Goal: Task Accomplishment & Management: Manage account settings

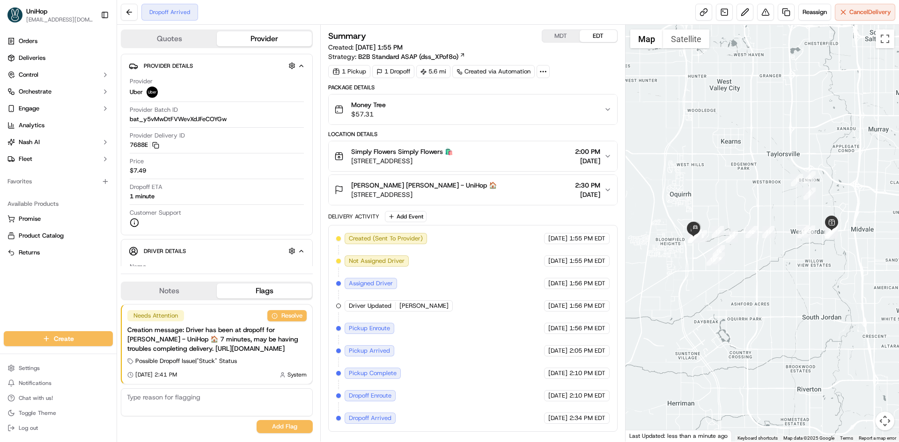
click at [481, 95] on button "Money Tree $57.31" at bounding box center [473, 110] width 288 height 30
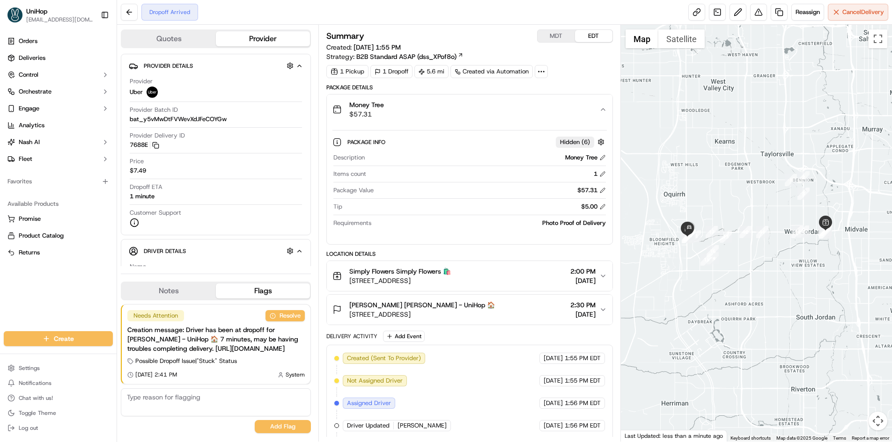
click at [482, 97] on button "Money Tree $57.31" at bounding box center [469, 110] width 285 height 30
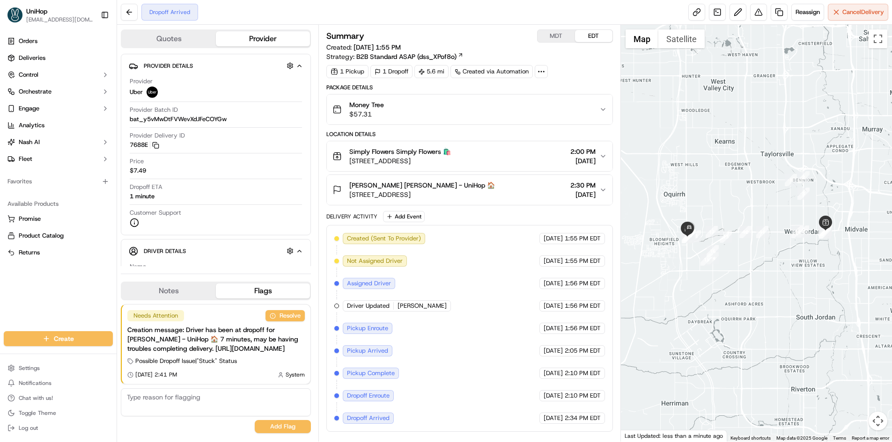
click at [495, 185] on div "[PERSON_NAME] [PERSON_NAME] - UniHop 🏠" at bounding box center [422, 185] width 146 height 9
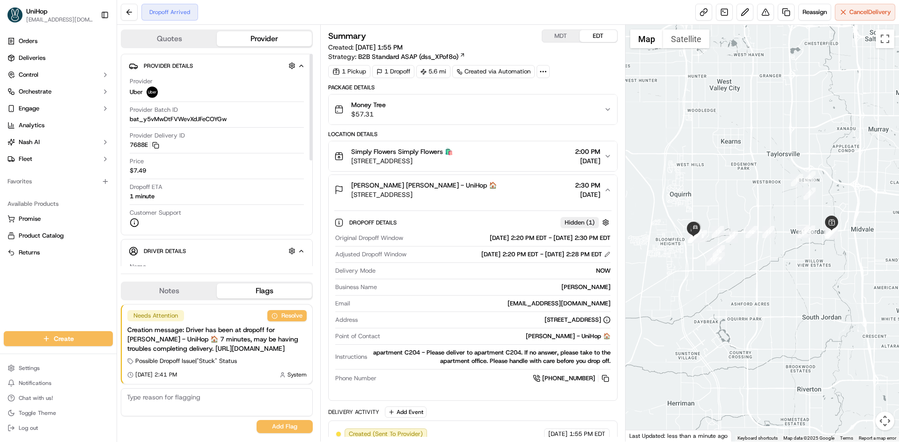
click at [177, 284] on button "Notes" at bounding box center [169, 291] width 95 height 15
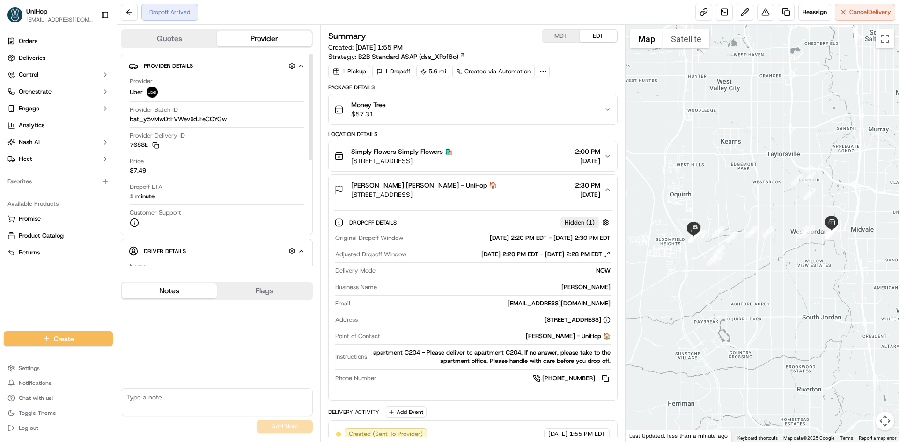
click at [447, 186] on span "[PERSON_NAME] [PERSON_NAME] - UniHop 🏠" at bounding box center [424, 185] width 146 height 9
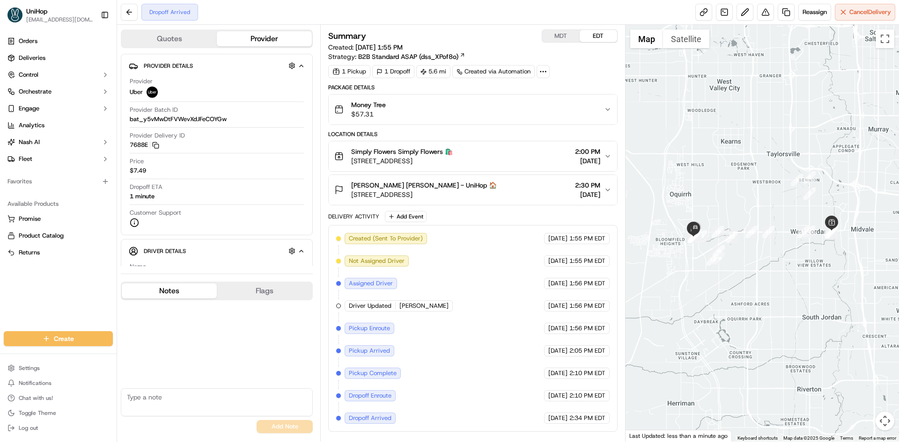
click at [447, 186] on span "[PERSON_NAME] [PERSON_NAME] - UniHop 🏠" at bounding box center [424, 185] width 146 height 9
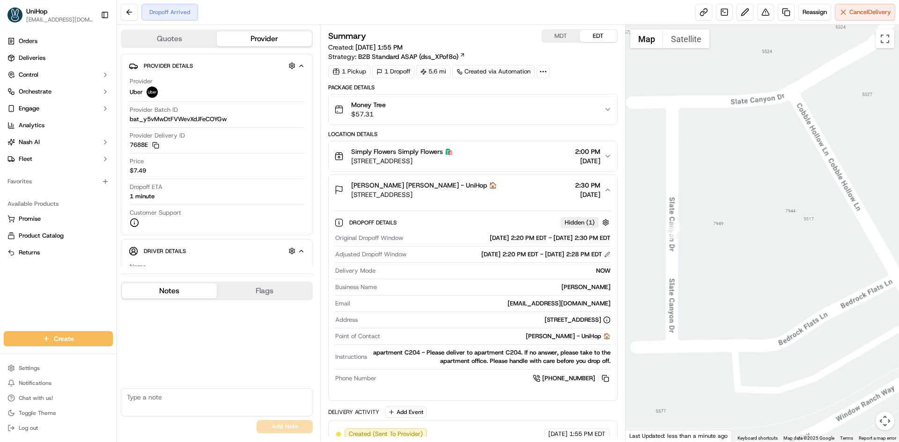
drag, startPoint x: 815, startPoint y: 194, endPoint x: 761, endPoint y: 202, distance: 54.5
click at [761, 205] on div at bounding box center [762, 233] width 274 height 417
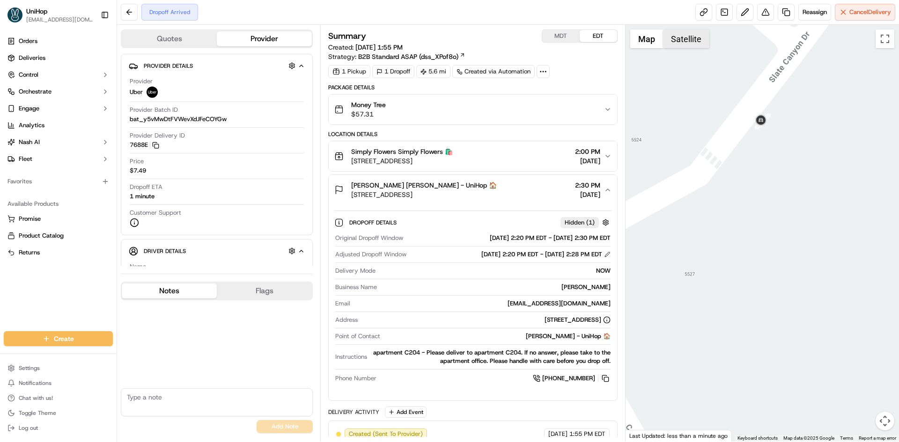
drag, startPoint x: 696, startPoint y: 37, endPoint x: 671, endPoint y: 41, distance: 25.2
click at [695, 37] on button "Satellite" at bounding box center [686, 38] width 46 height 19
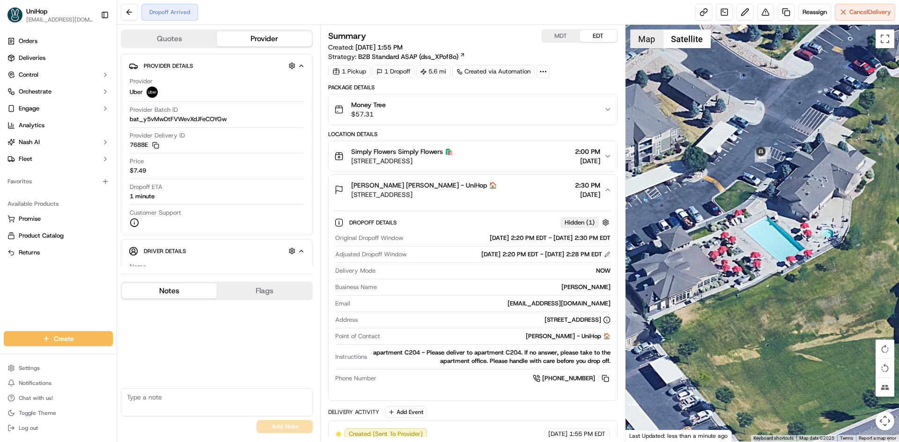
click at [649, 44] on button "Map" at bounding box center [646, 38] width 33 height 19
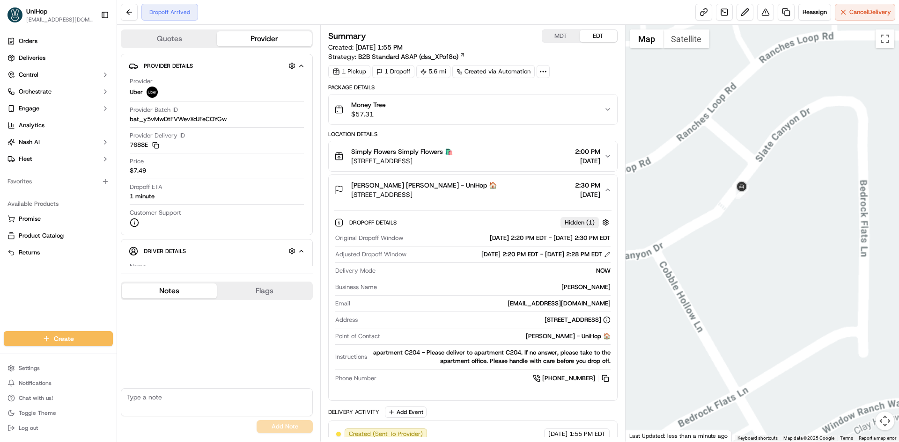
click at [794, 207] on div at bounding box center [762, 233] width 274 height 417
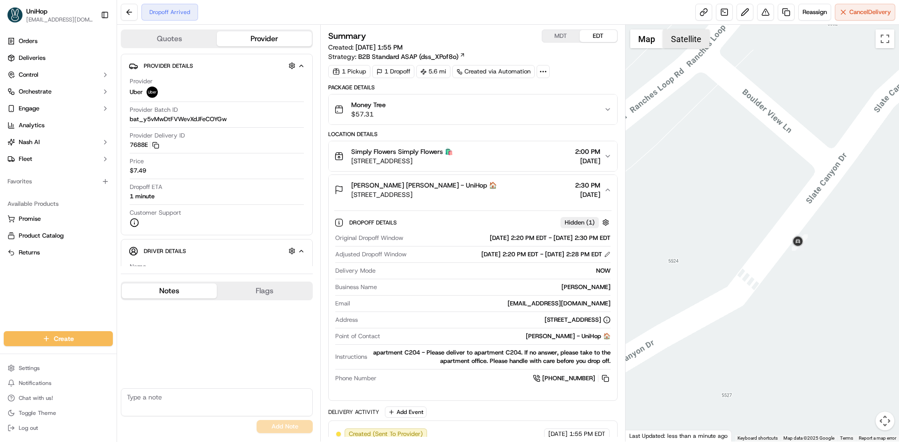
click at [682, 34] on button "Satellite" at bounding box center [686, 38] width 46 height 19
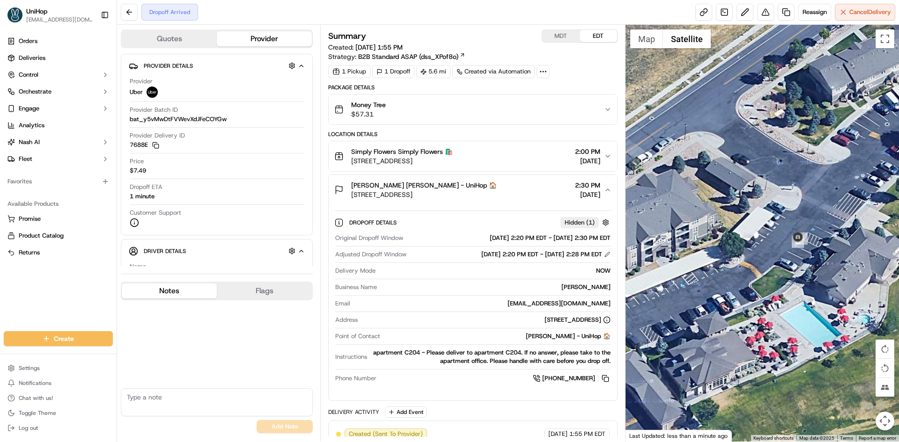
click at [651, 50] on div at bounding box center [762, 233] width 274 height 417
drag, startPoint x: 646, startPoint y: 39, endPoint x: 670, endPoint y: 111, distance: 75.3
click at [646, 41] on button "Map" at bounding box center [646, 38] width 33 height 19
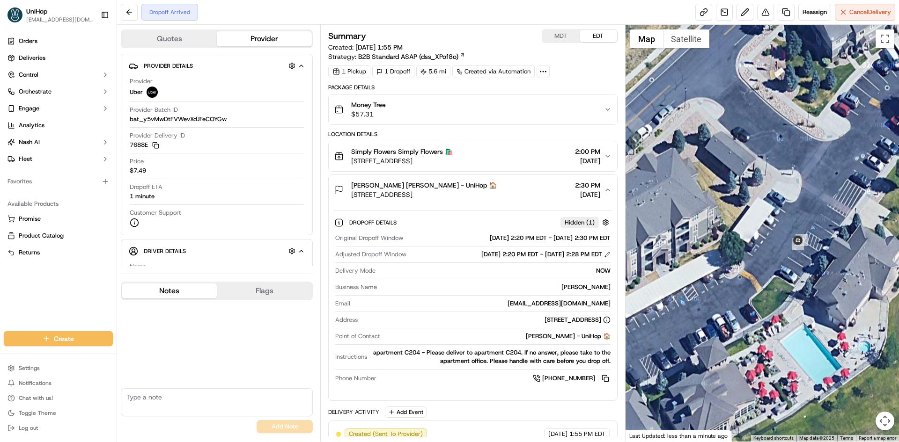
click at [771, 237] on div at bounding box center [762, 233] width 274 height 417
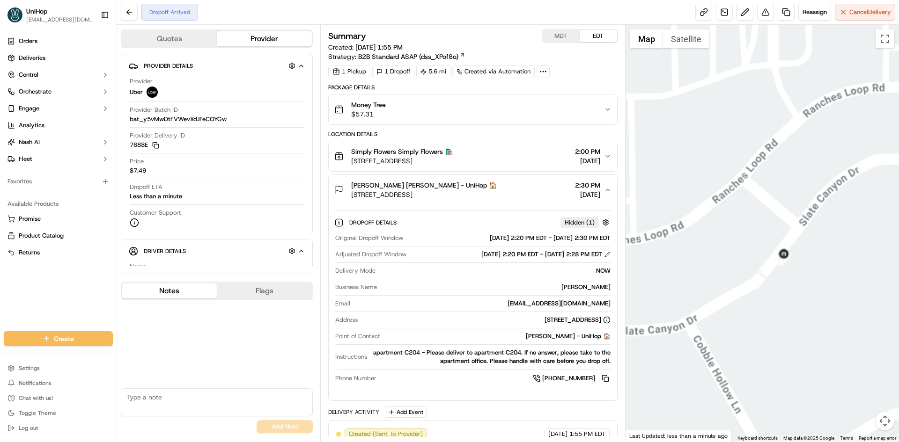
click at [780, 292] on div at bounding box center [762, 233] width 274 height 417
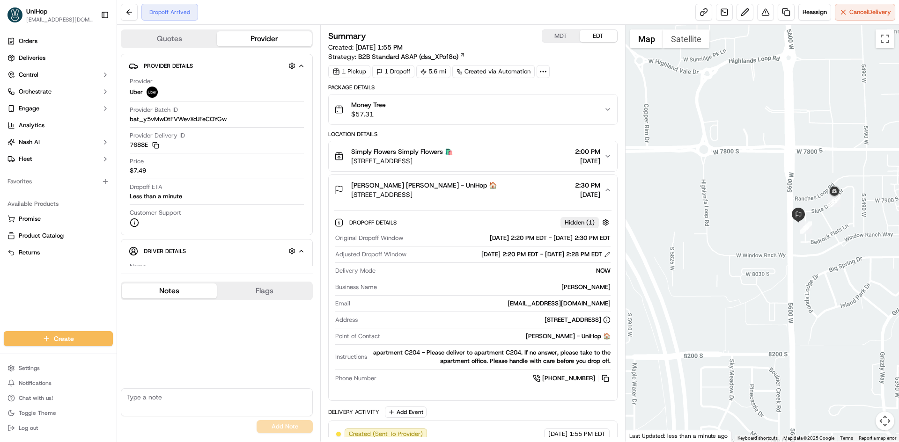
drag, startPoint x: 773, startPoint y: 276, endPoint x: 769, endPoint y: 259, distance: 16.9
click at [773, 270] on div at bounding box center [762, 233] width 274 height 417
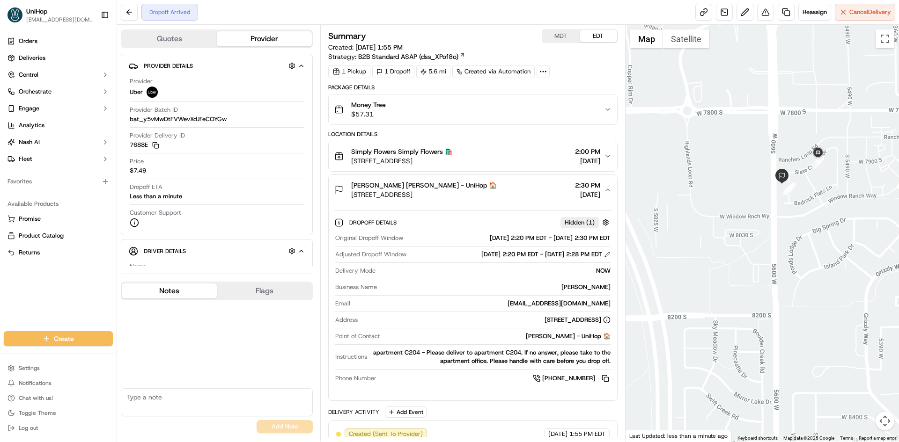
drag, startPoint x: 857, startPoint y: 245, endPoint x: 809, endPoint y: 263, distance: 51.7
click at [809, 263] on div at bounding box center [762, 233] width 274 height 417
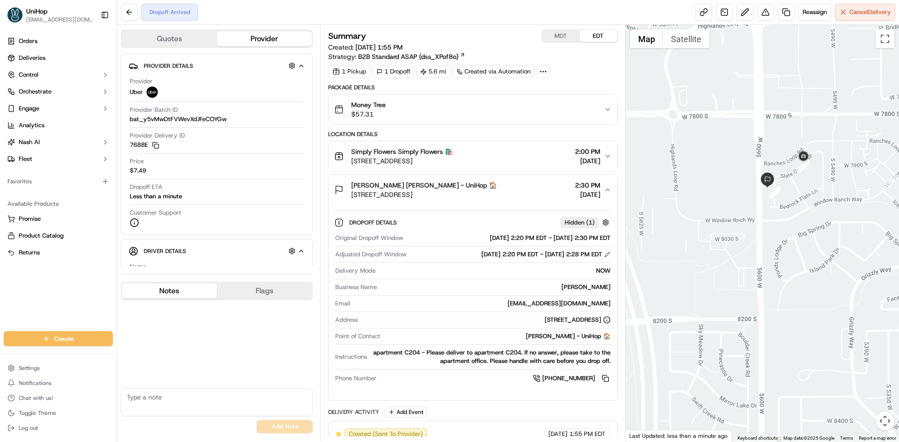
click at [238, 329] on div "No results found Add Note" at bounding box center [217, 368] width 192 height 137
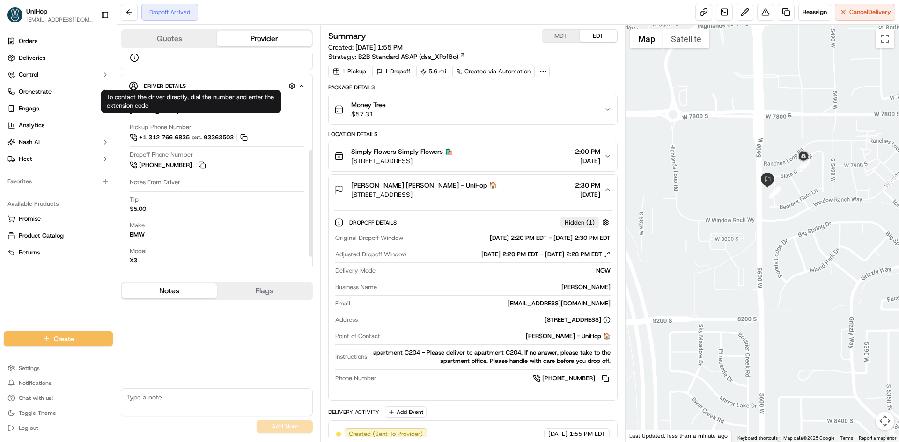
scroll to position [183, 0]
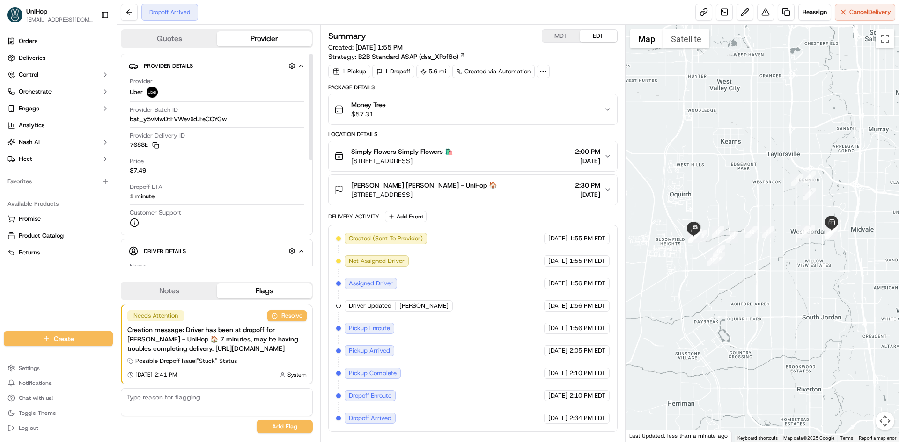
click at [192, 284] on button "Notes" at bounding box center [169, 291] width 95 height 15
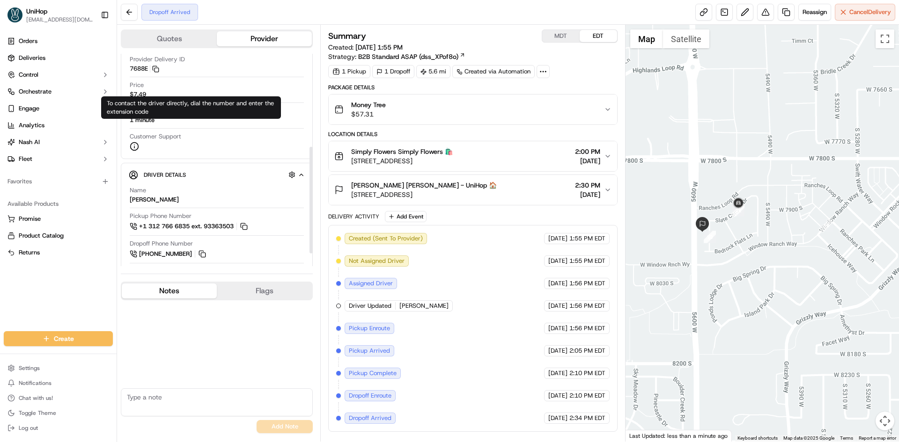
scroll to position [183, 0]
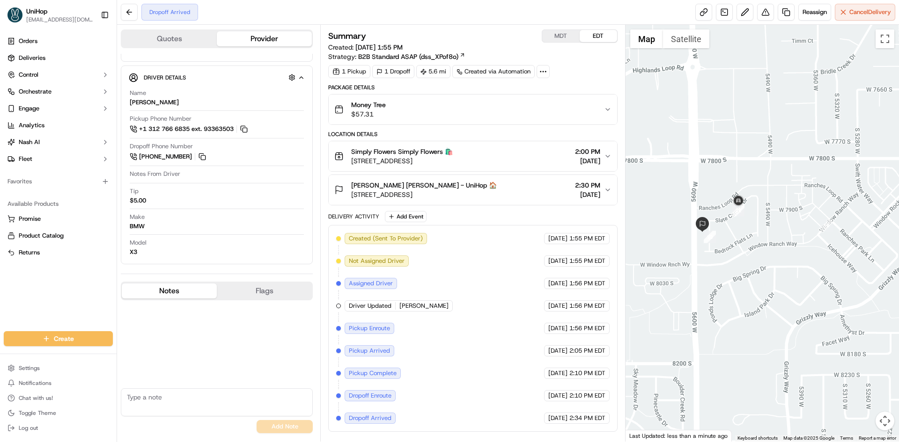
click at [379, 184] on span "[PERSON_NAME] [PERSON_NAME] - UniHop 🏠" at bounding box center [424, 185] width 146 height 9
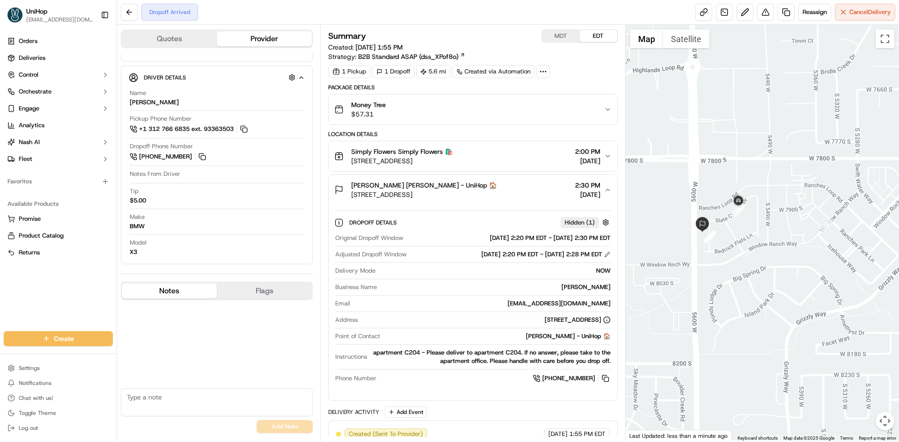
click at [379, 184] on span "[PERSON_NAME] [PERSON_NAME] - UniHop 🏠" at bounding box center [424, 185] width 146 height 9
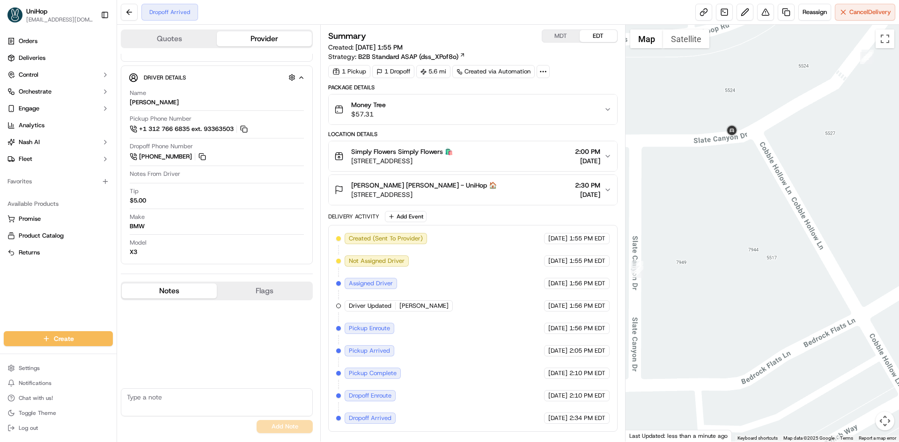
drag, startPoint x: 710, startPoint y: 193, endPoint x: 735, endPoint y: 192, distance: 24.8
click at [735, 192] on div at bounding box center [762, 233] width 274 height 417
click at [763, 224] on div at bounding box center [762, 233] width 274 height 417
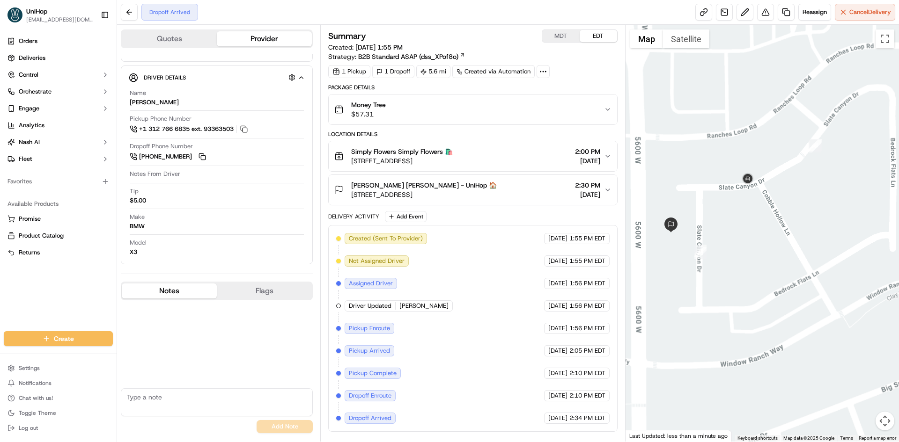
click at [736, 225] on div at bounding box center [762, 233] width 274 height 417
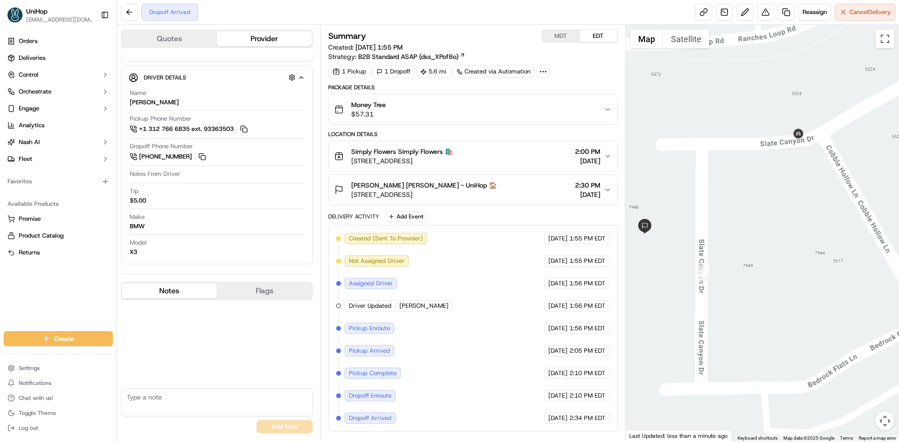
drag, startPoint x: 725, startPoint y: 208, endPoint x: 765, endPoint y: 203, distance: 40.2
click at [765, 203] on div at bounding box center [762, 233] width 274 height 417
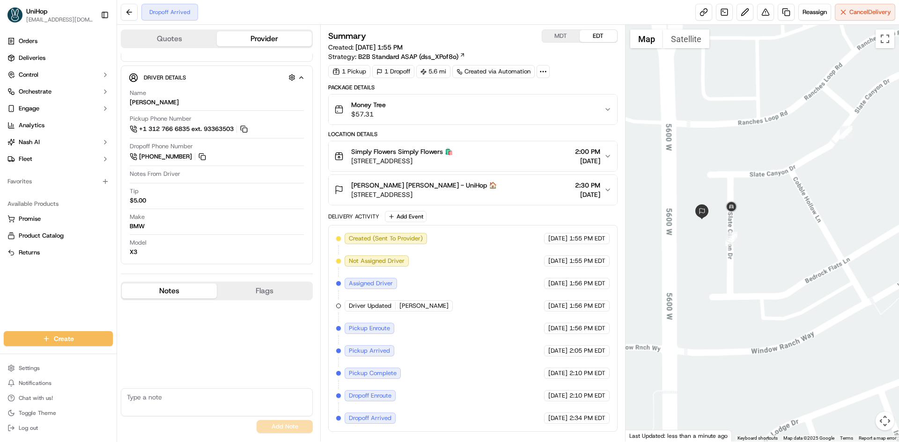
drag, startPoint x: 701, startPoint y: 230, endPoint x: 722, endPoint y: 225, distance: 21.7
click at [722, 225] on div at bounding box center [762, 233] width 274 height 417
click at [497, 190] on div "[PERSON_NAME] [PERSON_NAME] - UniHop 🏠" at bounding box center [424, 185] width 146 height 9
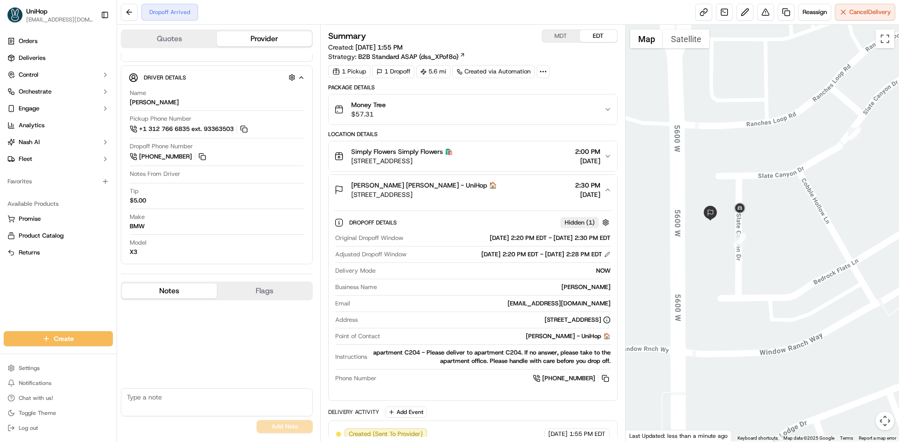
drag, startPoint x: 712, startPoint y: 242, endPoint x: 721, endPoint y: 243, distance: 9.5
click at [721, 243] on div at bounding box center [762, 233] width 274 height 417
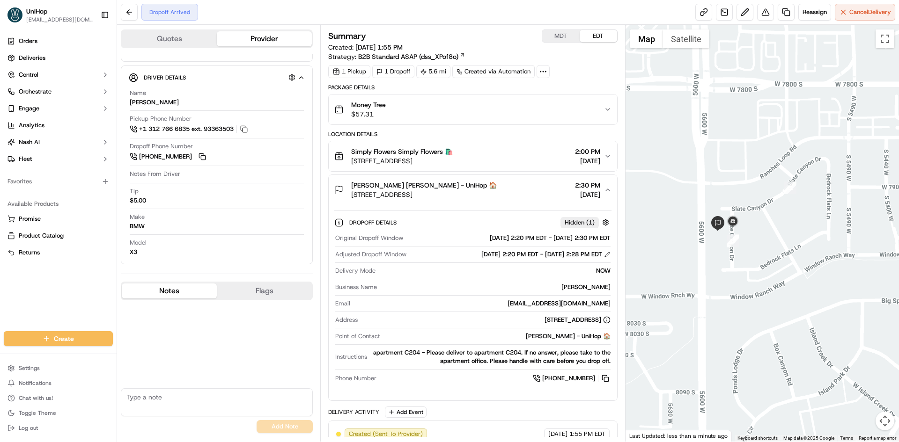
click at [6, 299] on div "Orders Deliveries Control Orchestrate Engage Analytics [PERSON_NAME] Fleet Favo…" at bounding box center [58, 177] width 117 height 294
drag, startPoint x: 382, startPoint y: 352, endPoint x: 428, endPoint y: 348, distance: 46.0
click at [428, 350] on div "apartment C204 - Please deliver to apartment C204. If no answer, please take to…" at bounding box center [490, 357] width 239 height 17
copy div "apartment C204"
click at [12, 296] on div "Orders Deliveries Control Orchestrate Engage Analytics [PERSON_NAME] Fleet Favo…" at bounding box center [58, 177] width 117 height 294
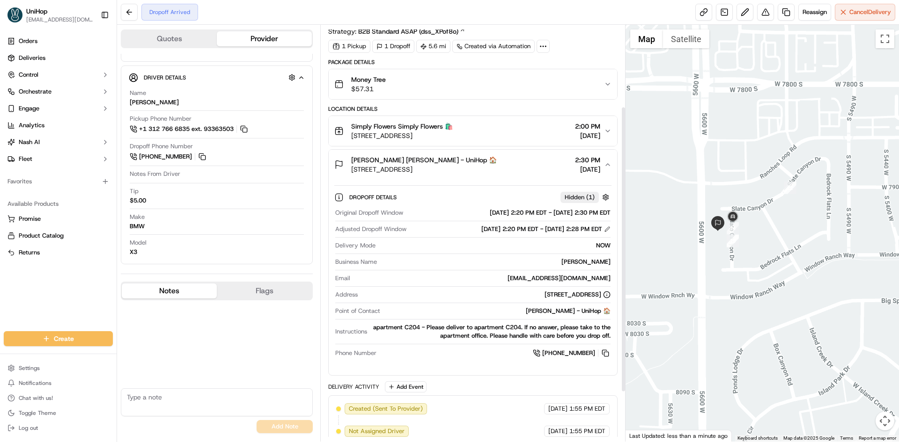
scroll to position [0, 0]
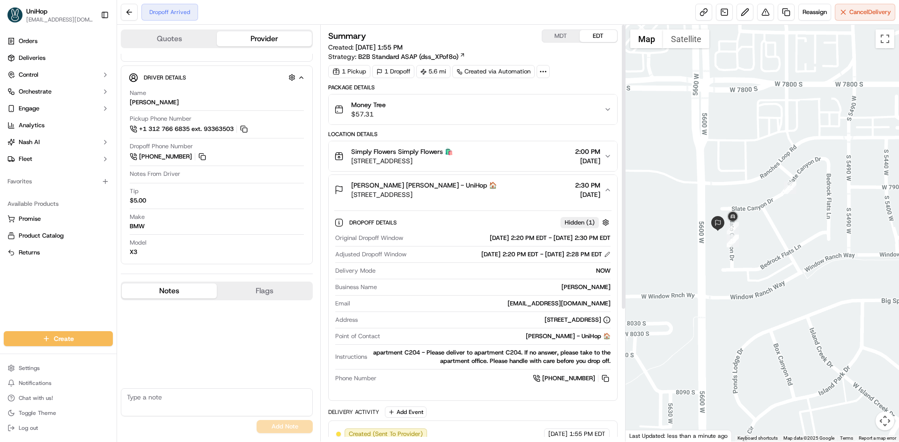
click at [491, 218] on div "Dropoff Details Hidden ( 1 )" at bounding box center [480, 223] width 262 height 12
click at [498, 209] on div "Dropoff Details Hidden ( 1 ) Original Dropoff Window Sep 17 2025 2:20 PM EDT - …" at bounding box center [473, 299] width 288 height 188
click at [504, 201] on button "Katrina Yarbro Katrina Yarbro - UniHop 🏠 7948 Slate Canyon Dr C204, West Jordan…" at bounding box center [473, 190] width 288 height 30
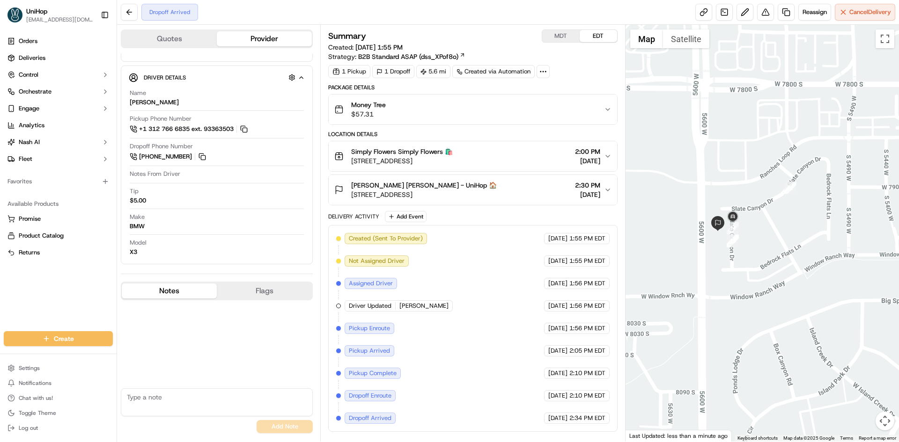
click at [67, 298] on div "Orders Deliveries Control Orchestrate Engage Analytics [PERSON_NAME] Fleet Favo…" at bounding box center [58, 177] width 117 height 294
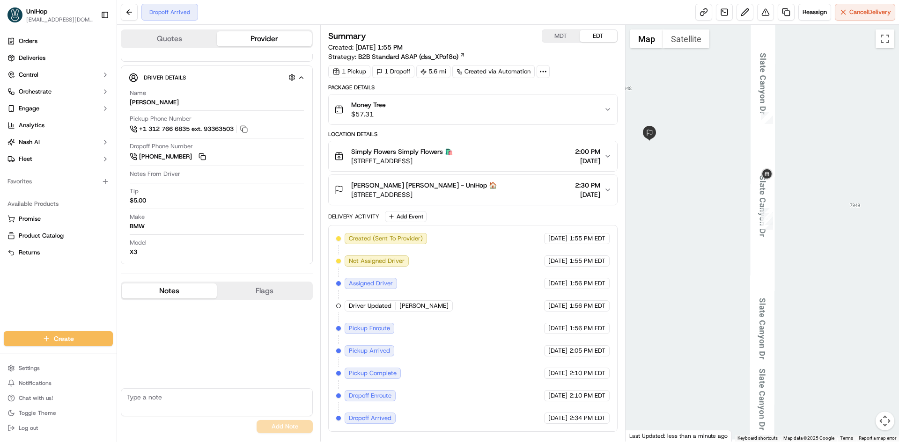
click at [667, 40] on button "Satellite" at bounding box center [686, 38] width 46 height 19
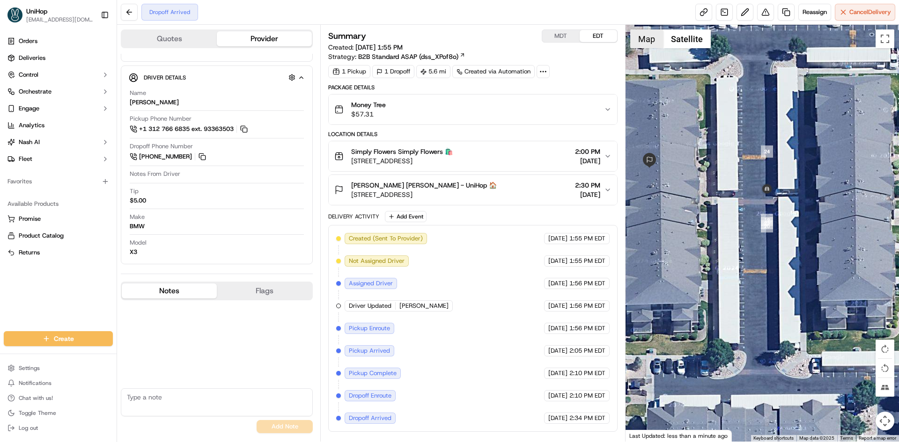
click at [649, 42] on button "Map" at bounding box center [646, 38] width 33 height 19
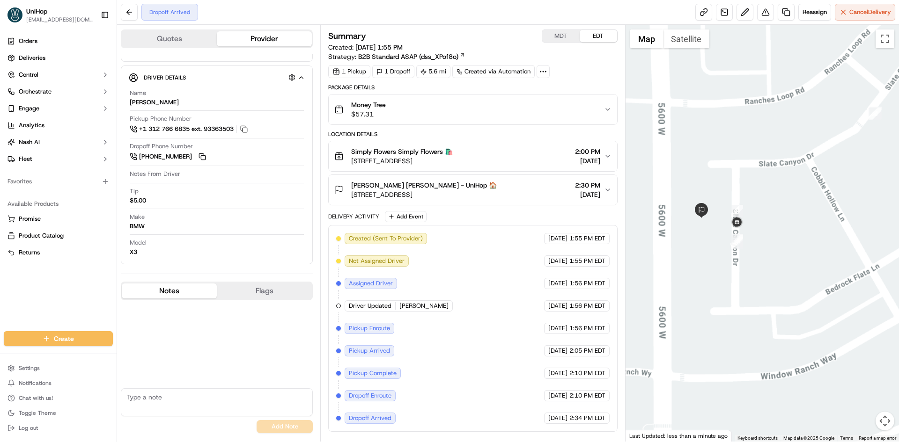
click at [700, 269] on div at bounding box center [762, 233] width 274 height 417
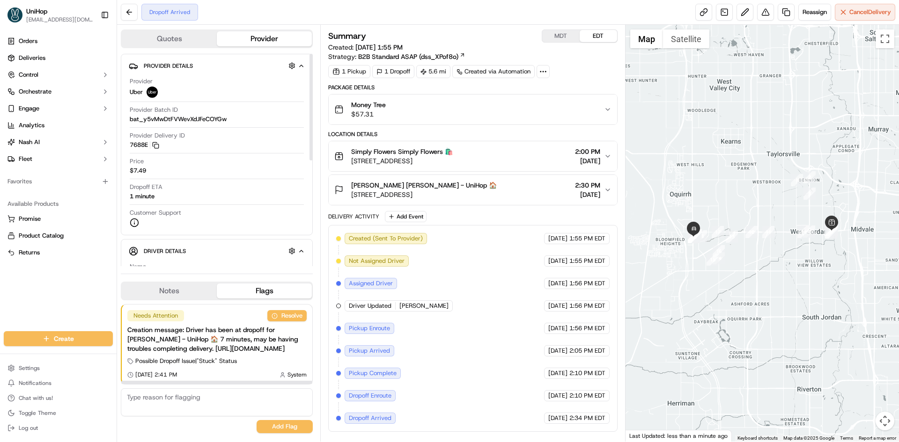
click at [188, 284] on button "Notes" at bounding box center [169, 291] width 95 height 15
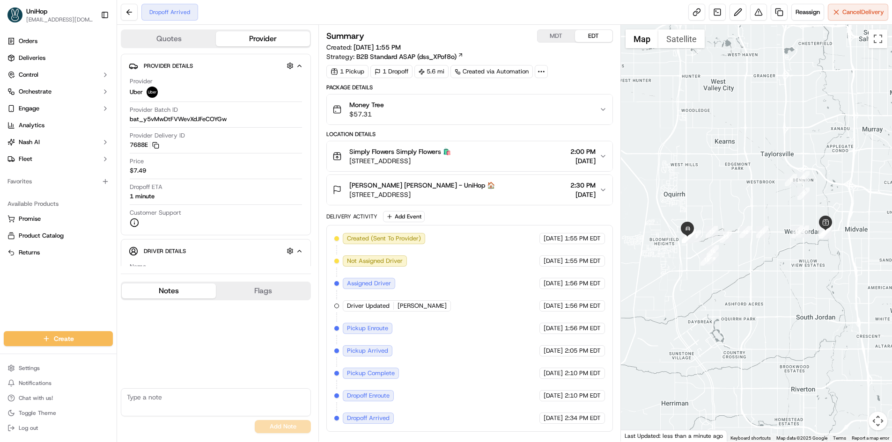
click at [187, 284] on button "Notes" at bounding box center [169, 291] width 94 height 15
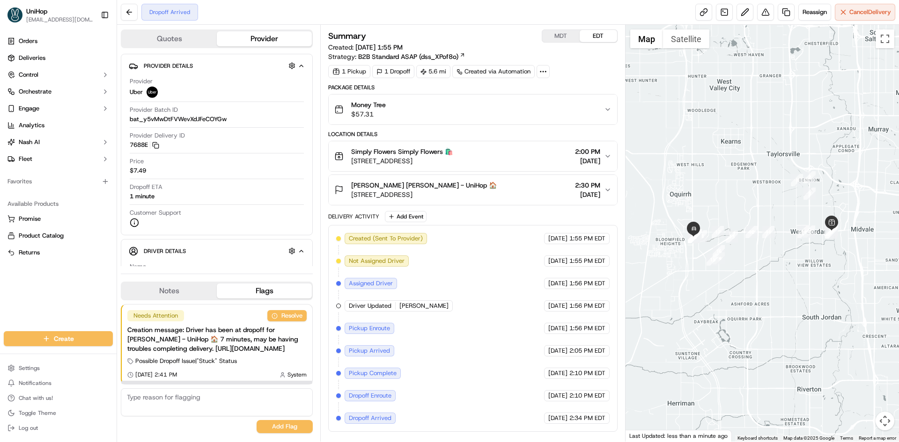
click at [52, 317] on div "Orders Deliveries Control Orchestrate Engage Analytics [PERSON_NAME] Fleet Favo…" at bounding box center [58, 177] width 117 height 294
click at [170, 289] on div "Notes Flags" at bounding box center [217, 291] width 192 height 19
click at [176, 284] on button "Notes" at bounding box center [169, 291] width 95 height 15
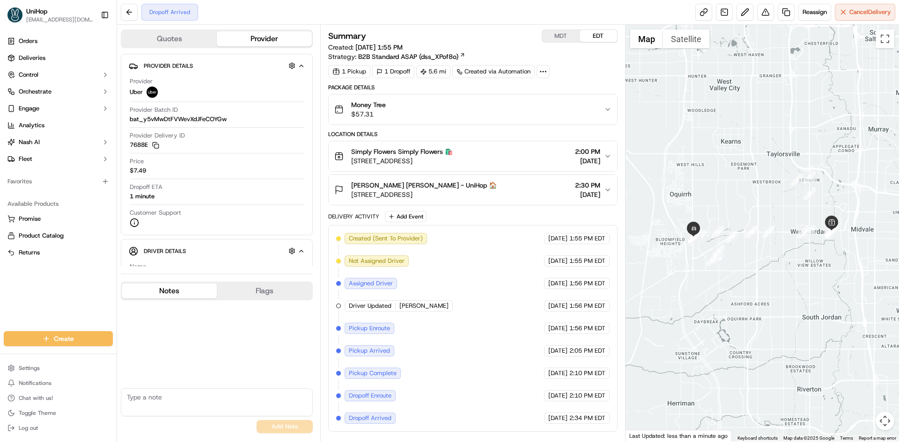
click at [0, 301] on div "Orders Deliveries Control Orchestrate Engage Analytics [PERSON_NAME] Fleet Favo…" at bounding box center [58, 177] width 117 height 294
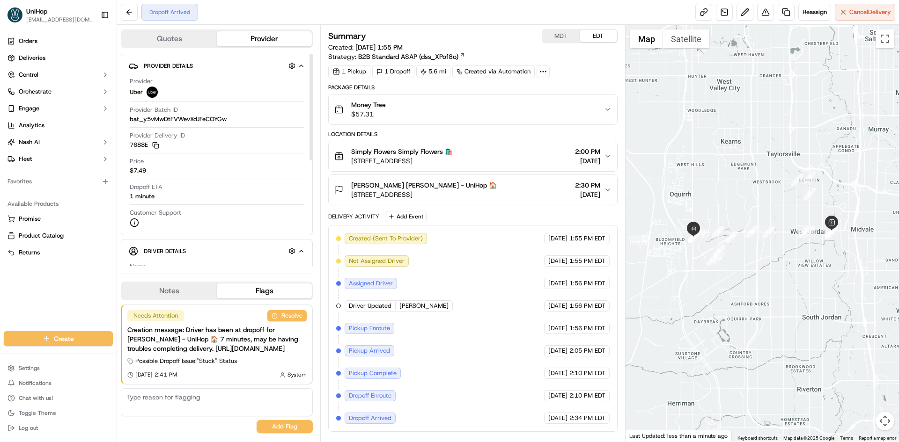
click at [193, 284] on button "Notes" at bounding box center [169, 291] width 95 height 15
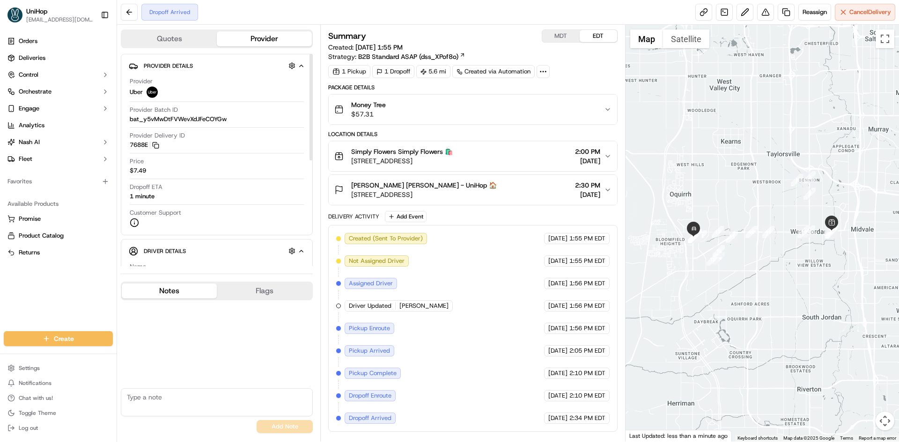
click at [193, 284] on button "Notes" at bounding box center [169, 291] width 95 height 15
click at [15, 284] on div "Orders Deliveries Control Orchestrate Engage Analytics [PERSON_NAME] Fleet Favo…" at bounding box center [58, 177] width 117 height 294
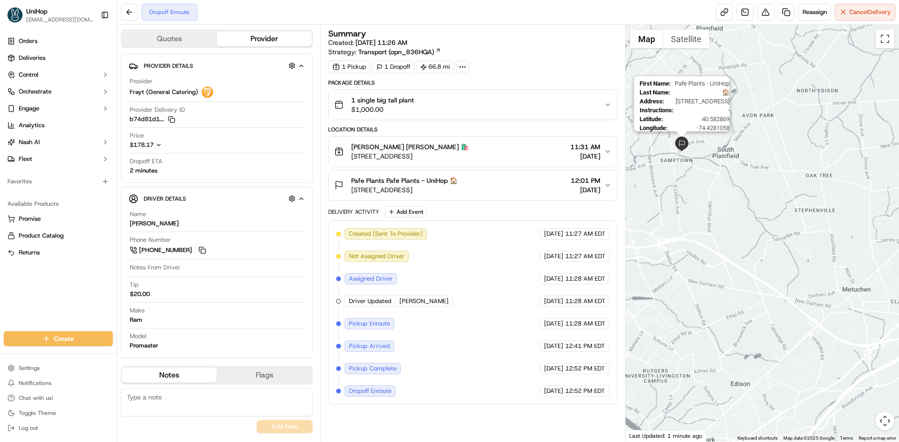
drag, startPoint x: 679, startPoint y: 142, endPoint x: 704, endPoint y: 163, distance: 33.0
click at [689, 152] on img at bounding box center [681, 144] width 15 height 15
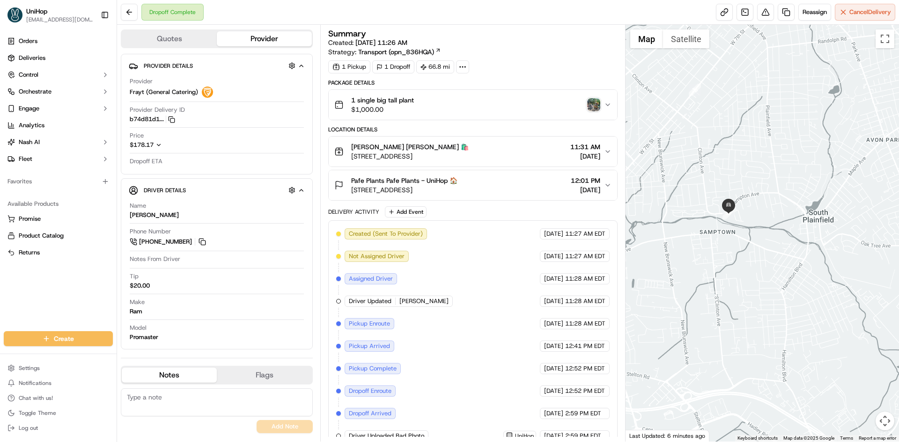
click at [597, 107] on img "button" at bounding box center [593, 104] width 13 height 13
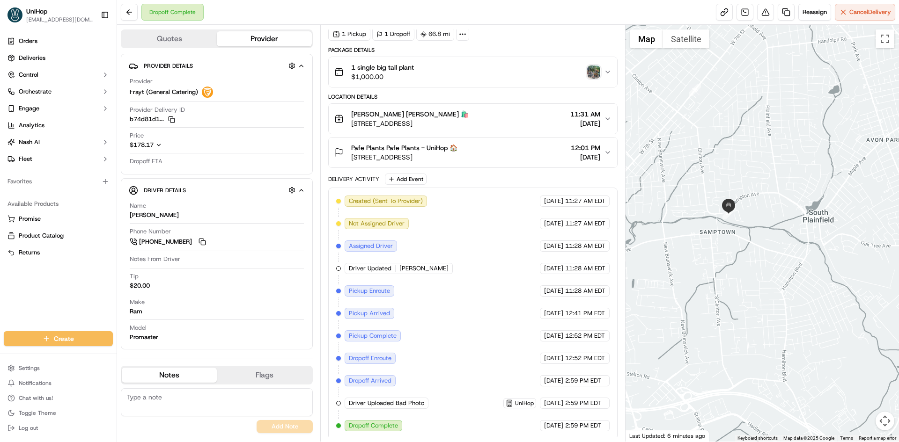
scroll to position [35, 0]
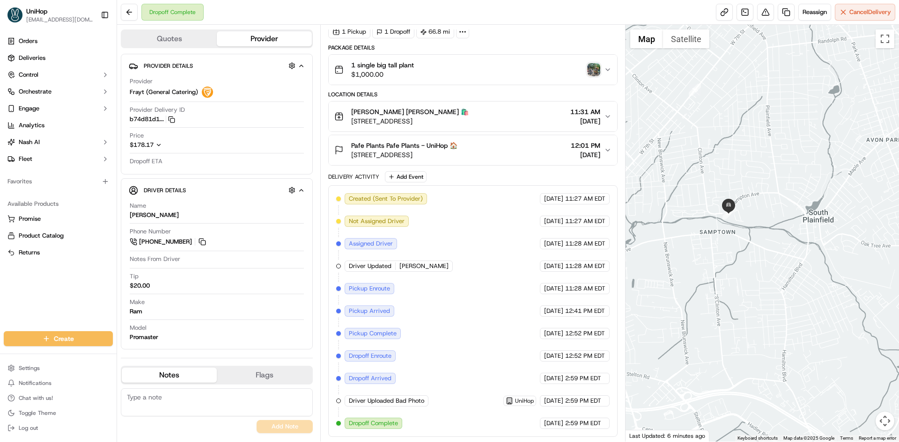
click at [0, 291] on div "Orders Deliveries Control Orchestrate Engage Analytics Nash AI Fleet Favorites …" at bounding box center [58, 177] width 117 height 294
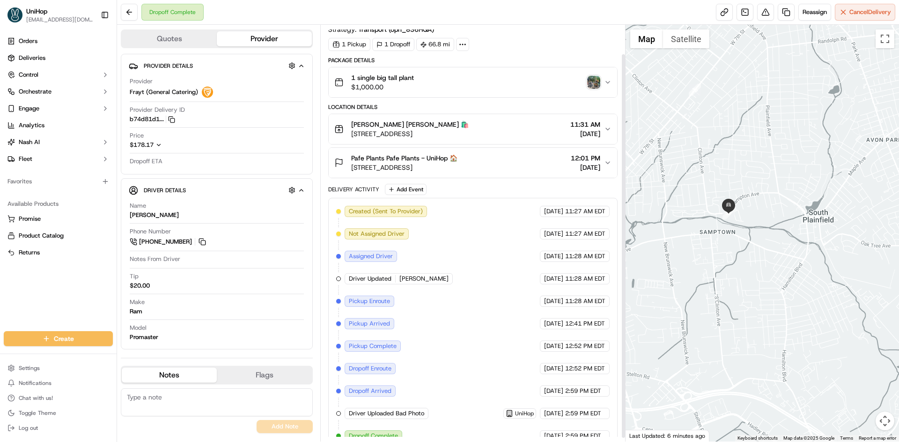
scroll to position [0, 0]
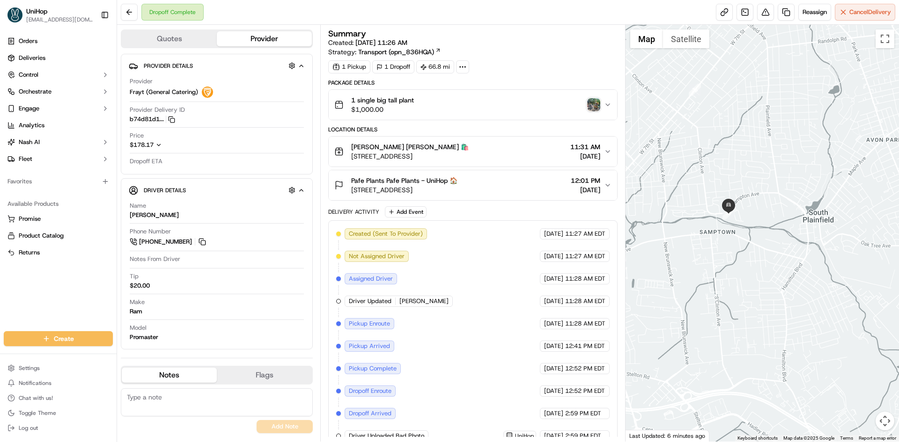
click at [593, 109] on img "button" at bounding box center [593, 104] width 13 height 13
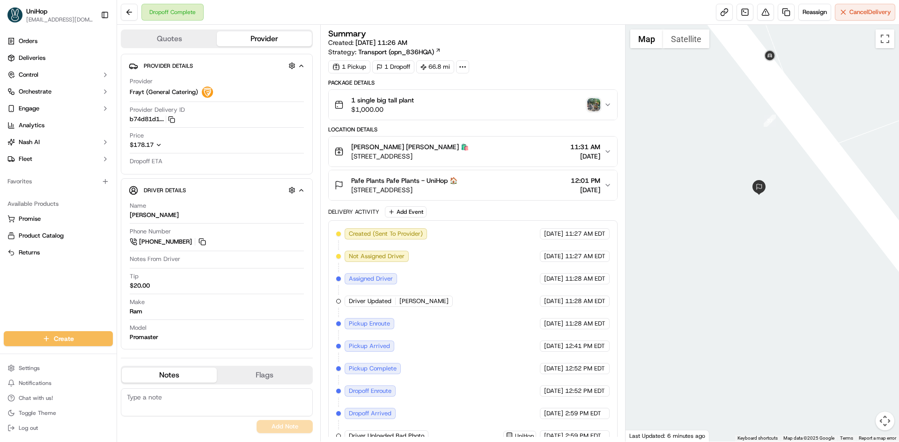
click at [695, 45] on button "Satellite" at bounding box center [686, 38] width 46 height 19
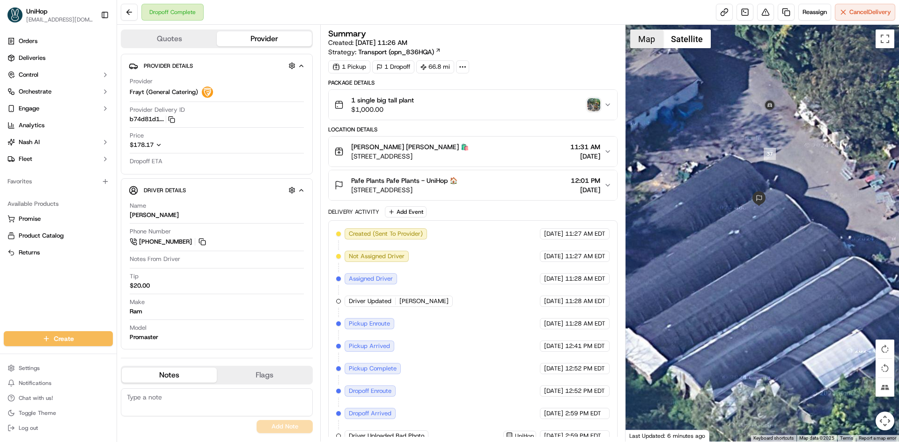
click at [649, 42] on button "Map" at bounding box center [646, 38] width 33 height 19
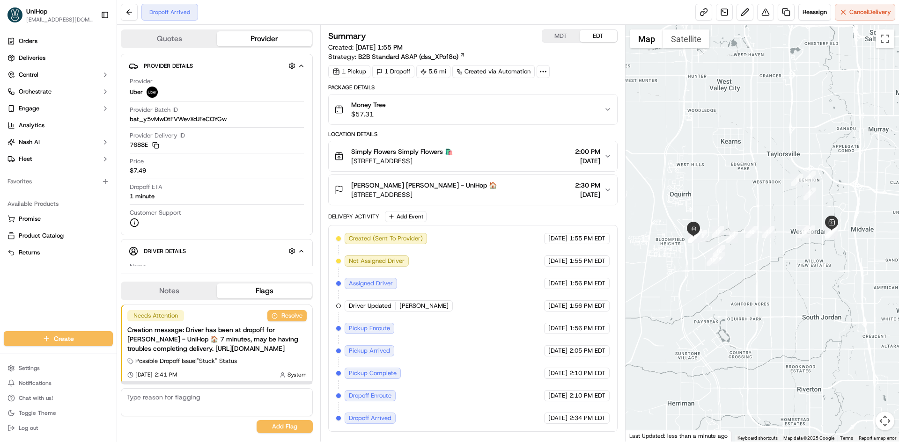
click at [183, 284] on button "Notes" at bounding box center [169, 291] width 95 height 15
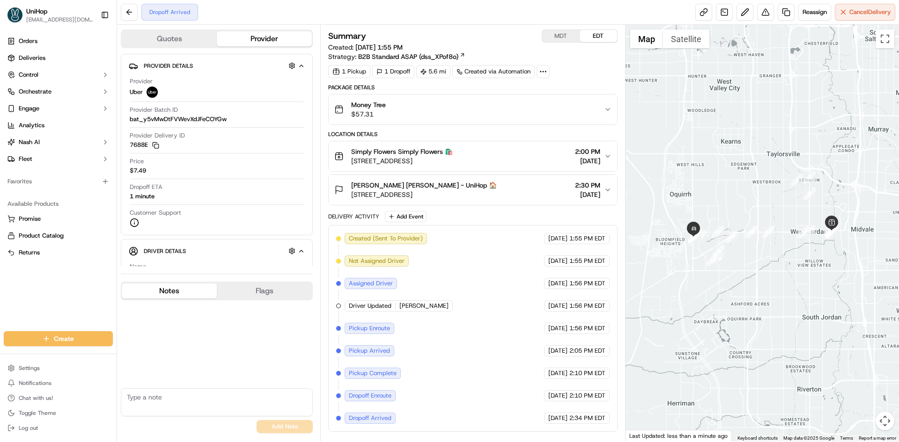
click at [183, 284] on button "Notes" at bounding box center [169, 291] width 95 height 15
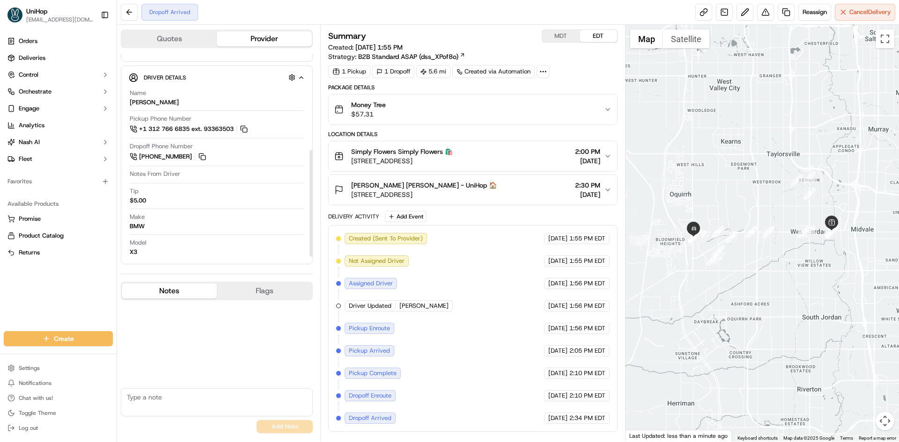
scroll to position [183, 0]
click at [0, 306] on div "Orders Deliveries Control Orchestrate Engage Analytics [PERSON_NAME] Fleet Favo…" at bounding box center [58, 177] width 117 height 294
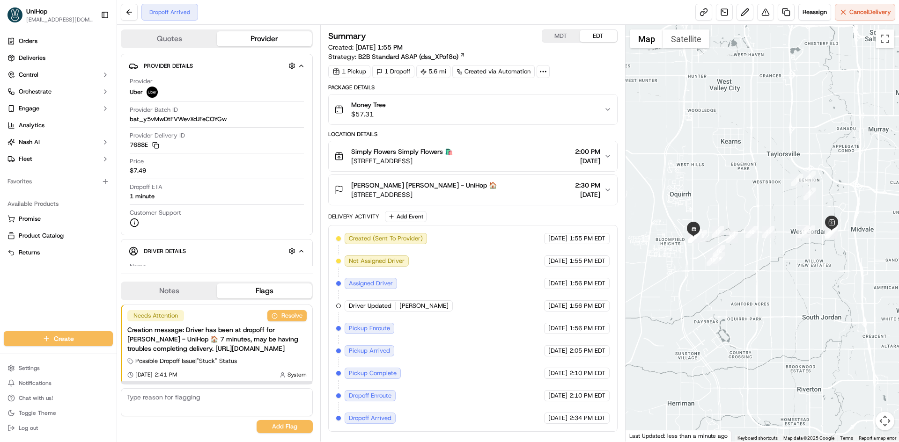
click at [180, 284] on button "Notes" at bounding box center [169, 291] width 95 height 15
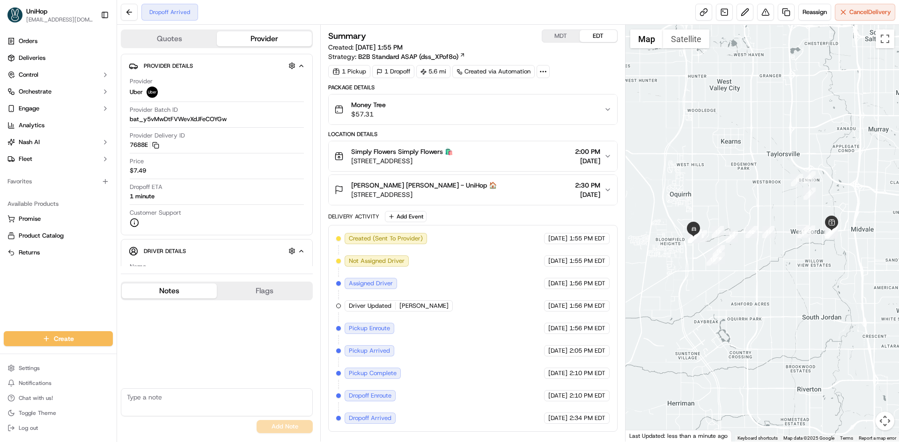
click at [180, 284] on button "Notes" at bounding box center [169, 291] width 95 height 15
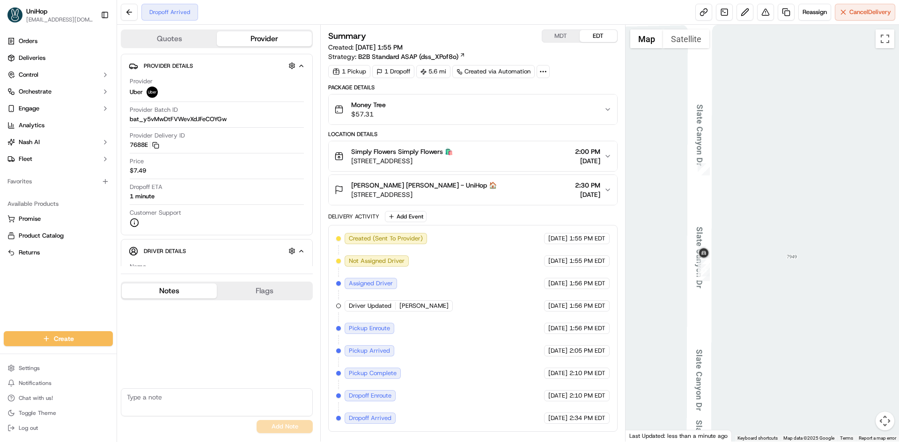
click at [675, 35] on button "Satellite" at bounding box center [686, 38] width 46 height 19
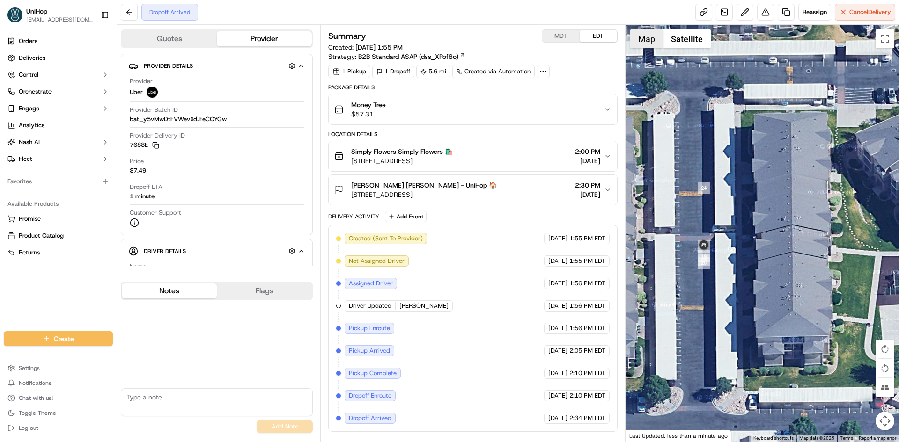
click at [647, 43] on button "Map" at bounding box center [646, 38] width 33 height 19
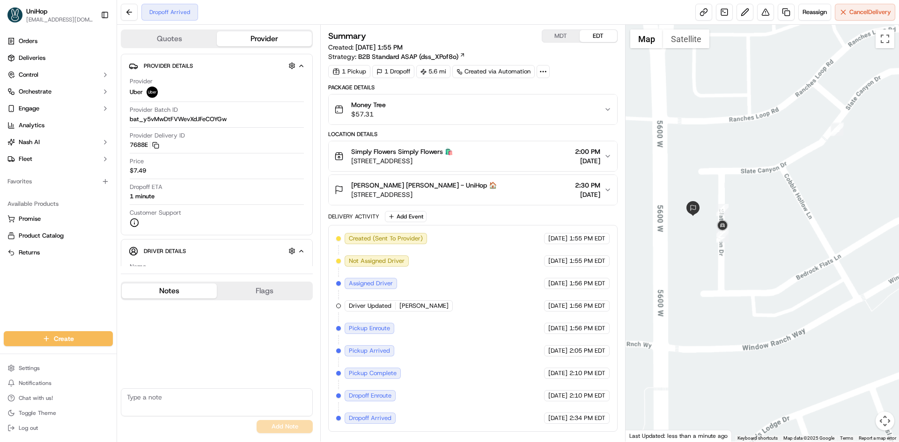
drag, startPoint x: 0, startPoint y: 296, endPoint x: 7, endPoint y: 296, distance: 6.6
click at [0, 296] on div "Orders Deliveries Control Orchestrate Engage Analytics Nash AI Fleet Favorites …" at bounding box center [58, 177] width 117 height 294
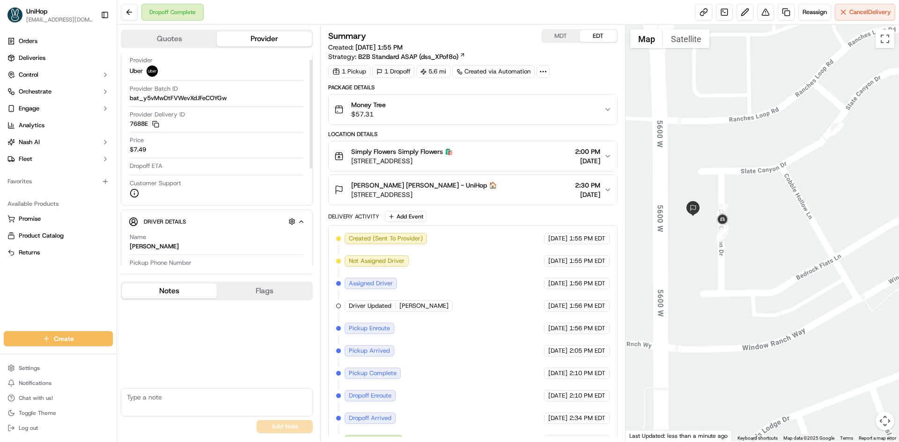
scroll to position [140, 0]
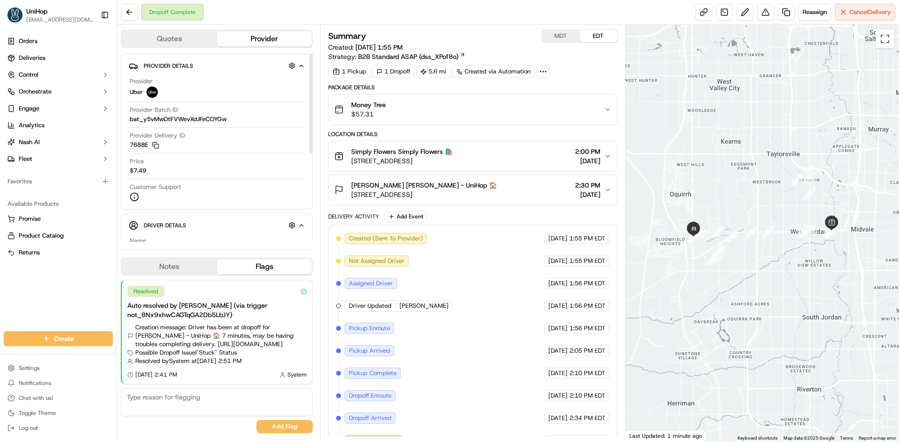
click at [172, 272] on button "Notes" at bounding box center [169, 266] width 95 height 15
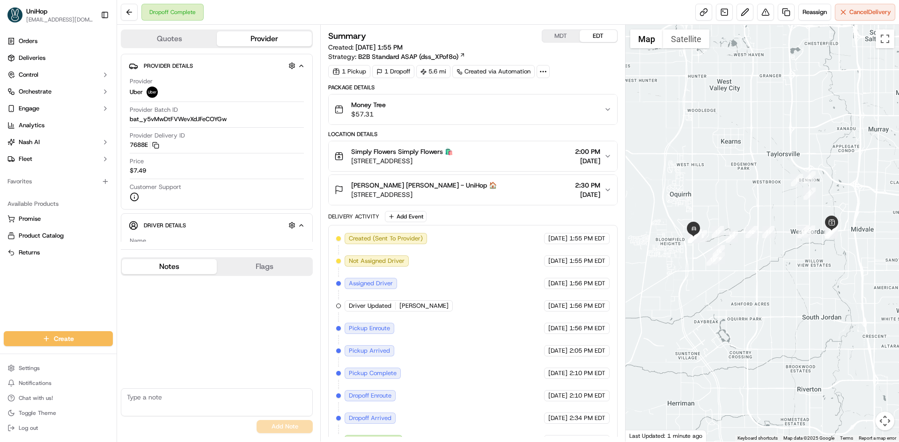
drag, startPoint x: 172, startPoint y: 271, endPoint x: 181, endPoint y: 263, distance: 11.3
click at [174, 271] on button "Notes" at bounding box center [169, 266] width 95 height 15
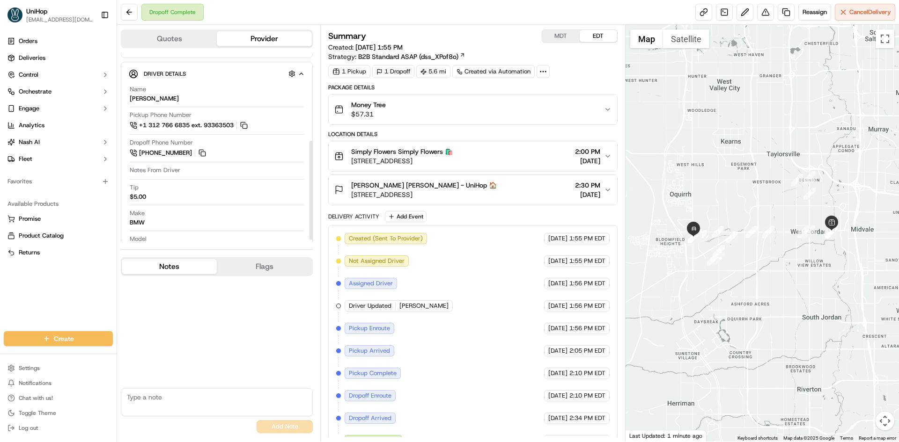
scroll to position [171, 0]
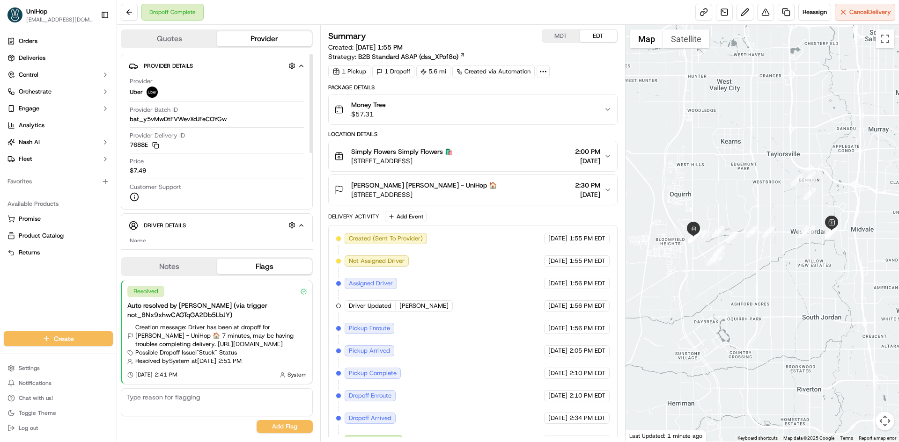
click at [188, 266] on button "Notes" at bounding box center [169, 266] width 95 height 15
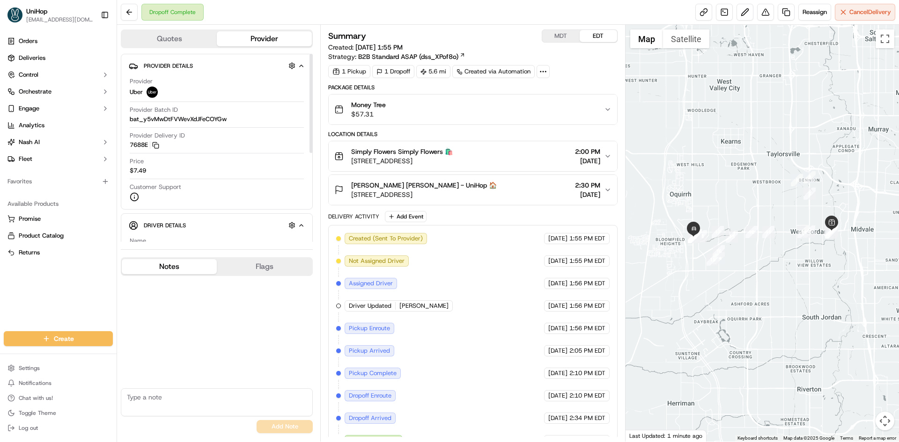
drag, startPoint x: 188, startPoint y: 266, endPoint x: 188, endPoint y: 260, distance: 6.1
click at [189, 266] on button "Notes" at bounding box center [169, 266] width 95 height 15
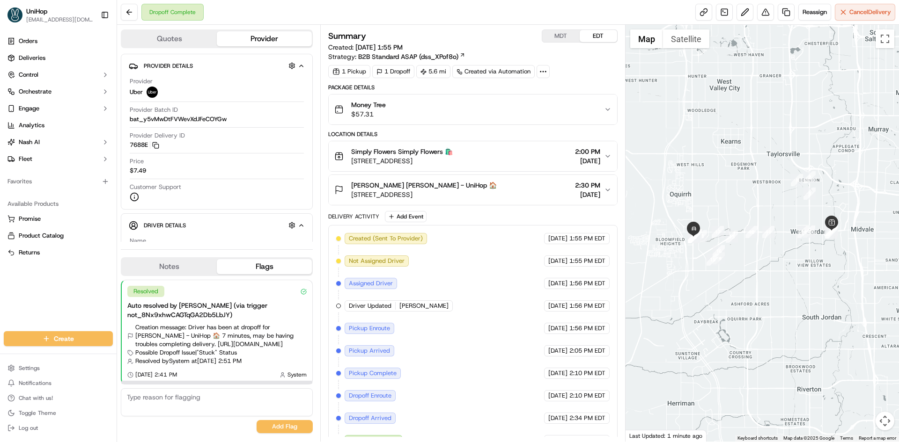
drag, startPoint x: 179, startPoint y: 271, endPoint x: 180, endPoint y: 265, distance: 6.7
click at [179, 271] on button "Notes" at bounding box center [169, 266] width 95 height 15
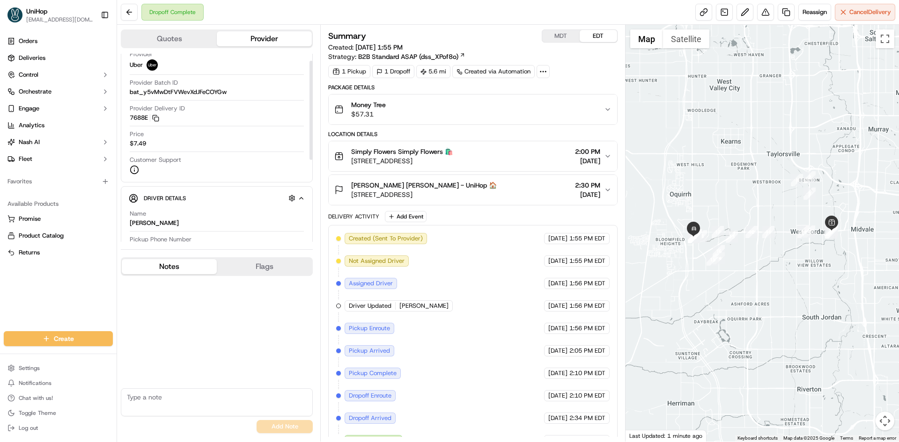
scroll to position [171, 0]
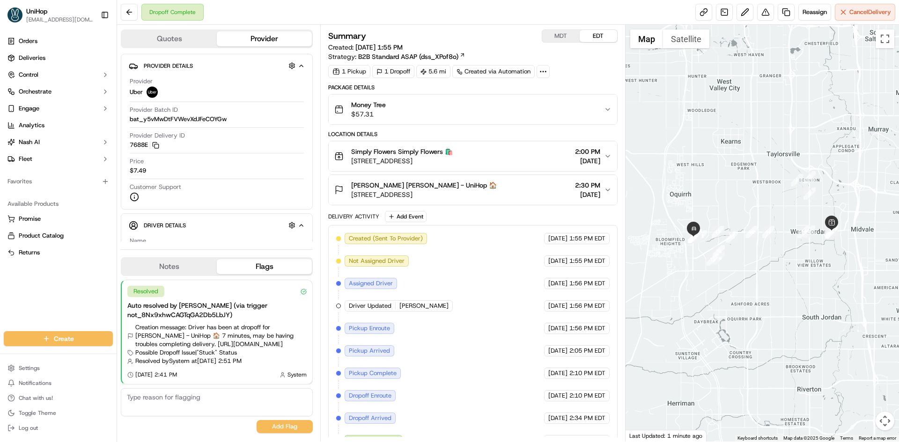
click at [0, 299] on div "Orders Deliveries Control Orchestrate Engage Analytics Nash AI Fleet Favorites …" at bounding box center [58, 177] width 117 height 294
click at [179, 267] on button "Notes" at bounding box center [169, 266] width 95 height 15
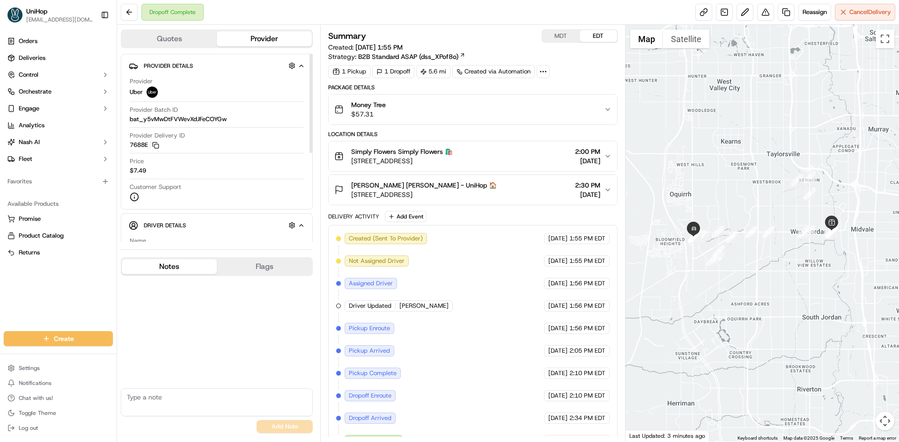
click at [179, 267] on button "Notes" at bounding box center [169, 266] width 95 height 15
drag, startPoint x: 5, startPoint y: 293, endPoint x: 16, endPoint y: 227, distance: 66.5
click at [5, 292] on div "Orders Deliveries Control Orchestrate Engage Analytics [PERSON_NAME] Fleet Favo…" at bounding box center [58, 177] width 117 height 294
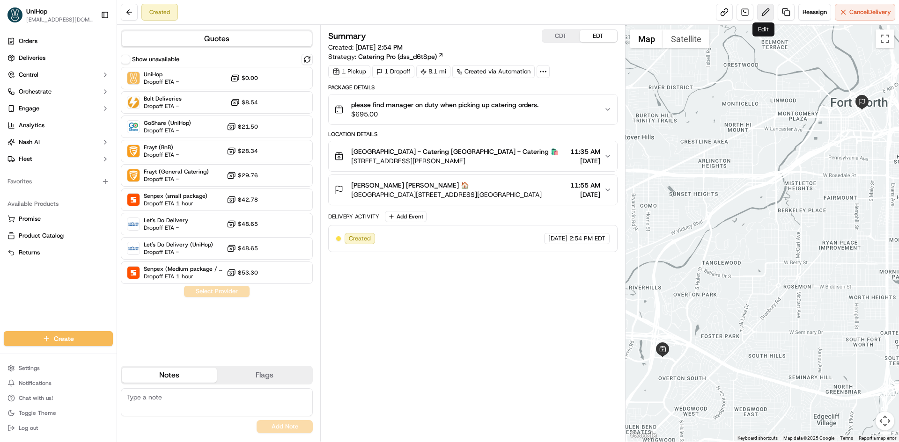
click at [760, 14] on button at bounding box center [765, 12] width 17 height 17
click at [180, 83] on div "UniHop Dropoff ETA - $0.00" at bounding box center [217, 78] width 192 height 22
click at [215, 288] on button "Assign Provider" at bounding box center [216, 291] width 66 height 11
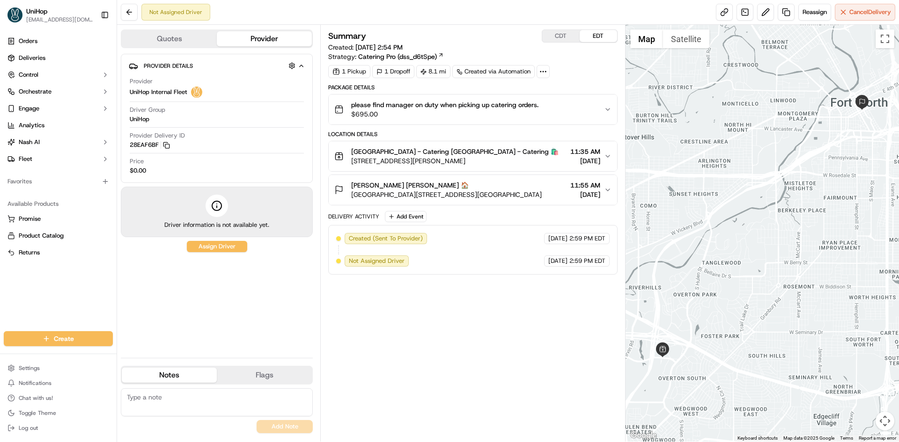
click at [126, 281] on div "Provider Details Hidden ( 3 ) Provider UniHop Internal Fleet Driver Group UniHo…" at bounding box center [217, 202] width 192 height 297
click at [804, 11] on span "Reassign" at bounding box center [814, 12] width 24 height 8
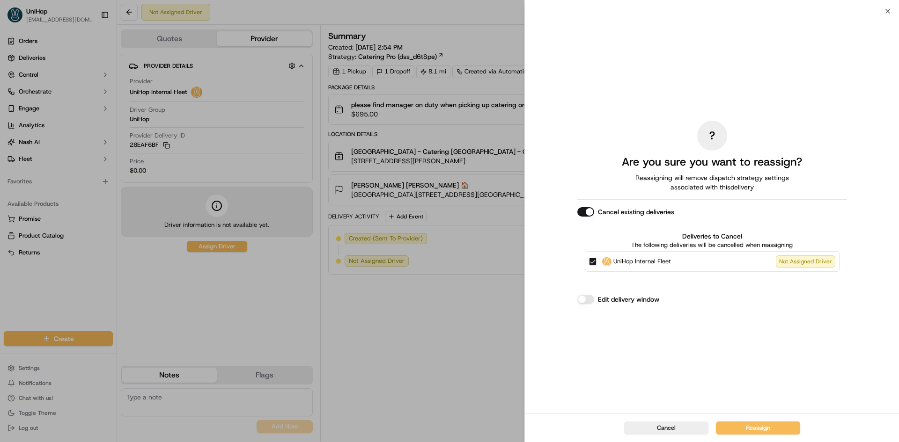
click at [595, 262] on button "UniHop Internal Fleet Not Assigned Driver" at bounding box center [592, 261] width 7 height 7
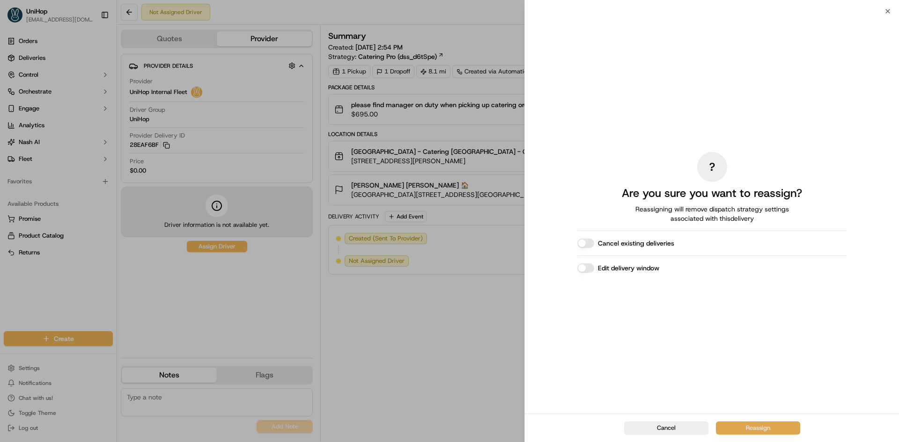
click at [756, 426] on button "Reassign" at bounding box center [758, 428] width 84 height 13
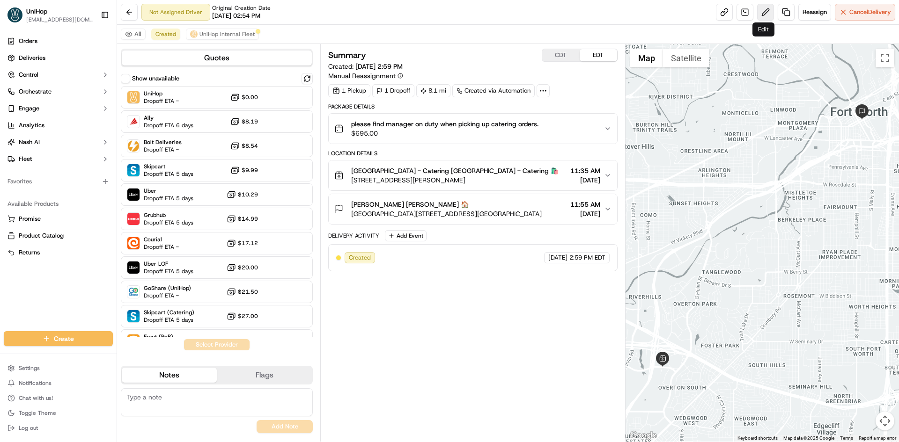
click at [765, 15] on button at bounding box center [765, 12] width 17 height 17
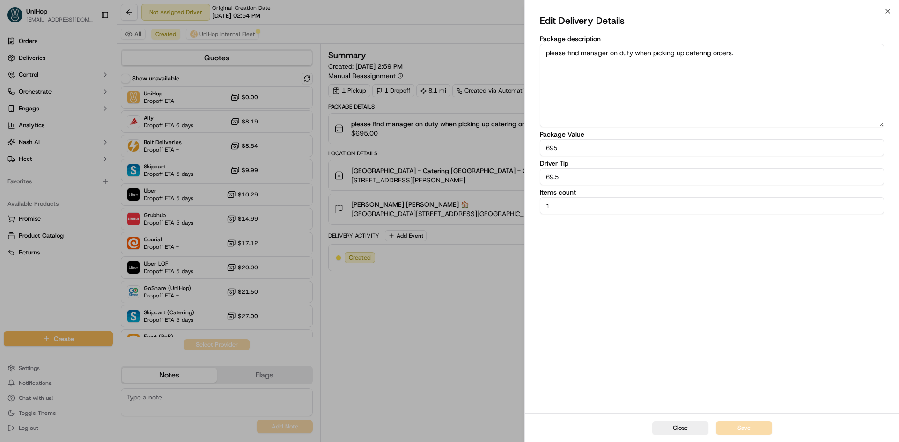
click at [577, 176] on input "69.5" at bounding box center [712, 176] width 344 height 17
type input "57.5"
click at [693, 270] on div "Edit Delivery Details Package description please find manager on duty when pick…" at bounding box center [712, 212] width 344 height 399
click at [757, 425] on button "Save" at bounding box center [744, 428] width 56 height 13
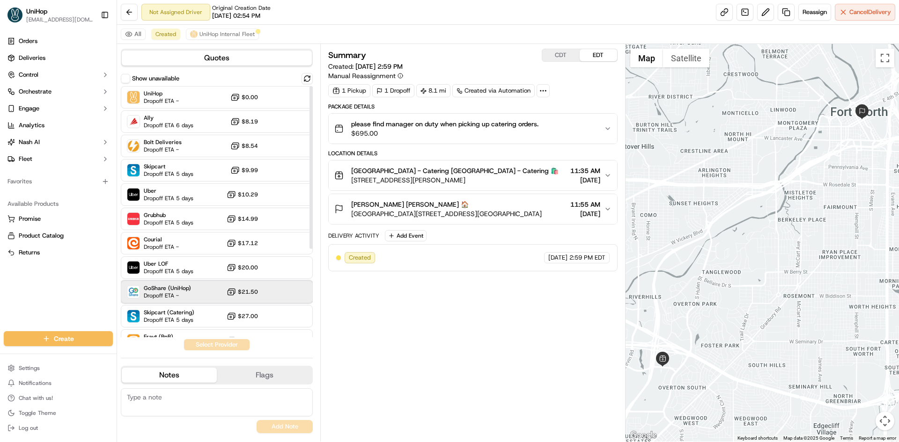
click at [175, 300] on div "GoShare (UniHop) Dropoff ETA - $21.50" at bounding box center [217, 292] width 192 height 22
click at [202, 343] on button "Assign Provider" at bounding box center [216, 344] width 66 height 11
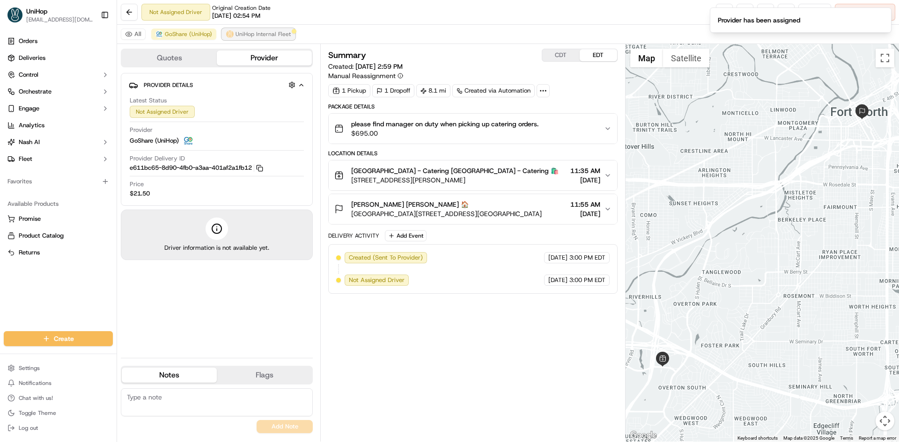
click at [246, 35] on span "UniHop Internal Fleet" at bounding box center [262, 33] width 55 height 7
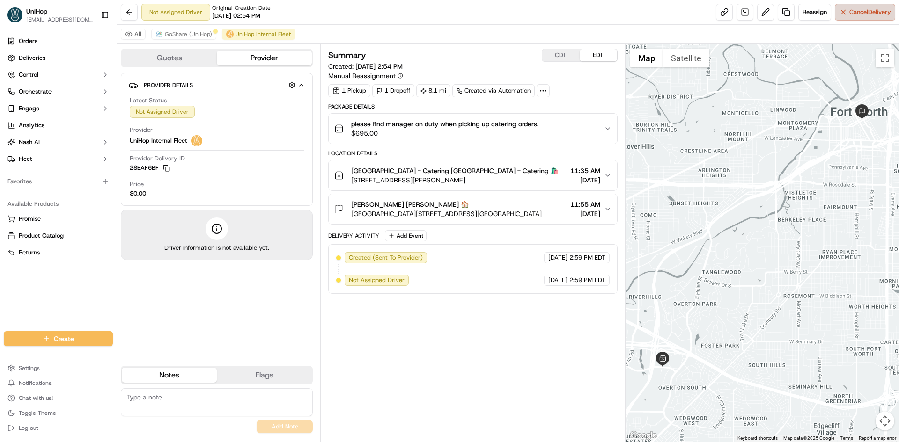
click at [851, 16] on span "Cancel Delivery" at bounding box center [870, 12] width 42 height 8
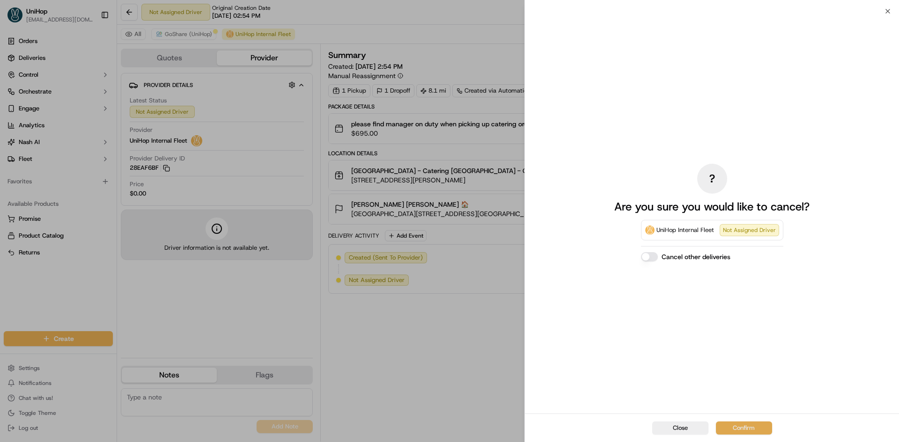
click at [741, 423] on button "Confirm" at bounding box center [744, 428] width 56 height 13
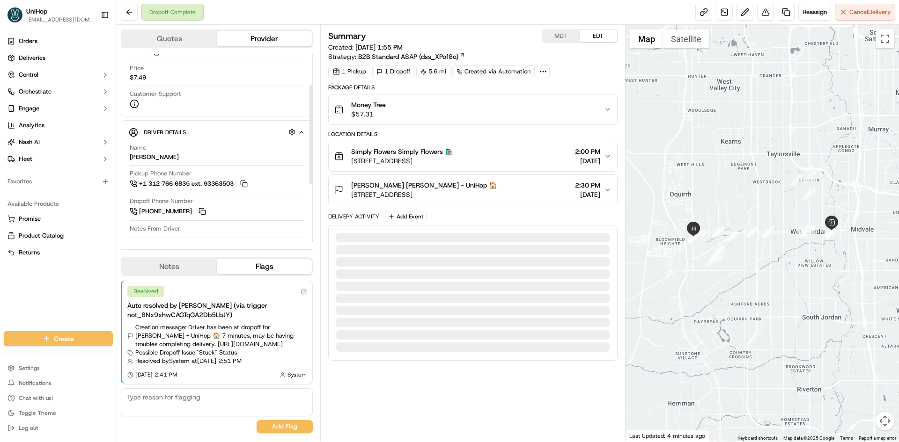
scroll to position [94, 0]
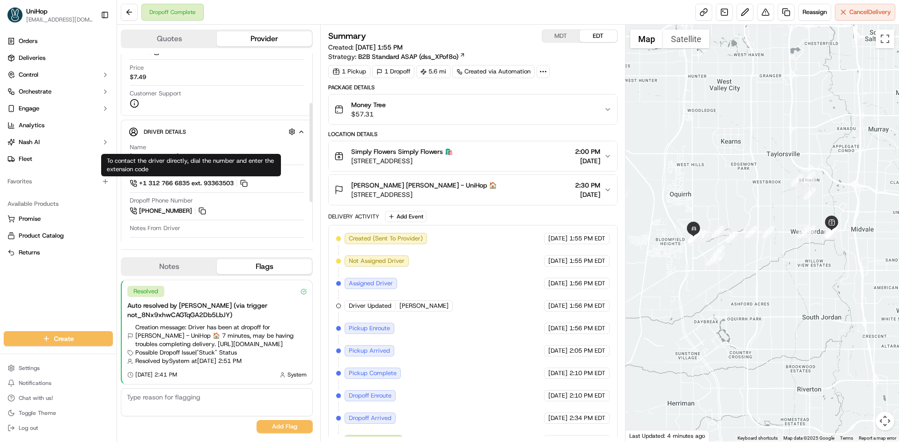
click at [193, 265] on button "Notes" at bounding box center [169, 266] width 95 height 15
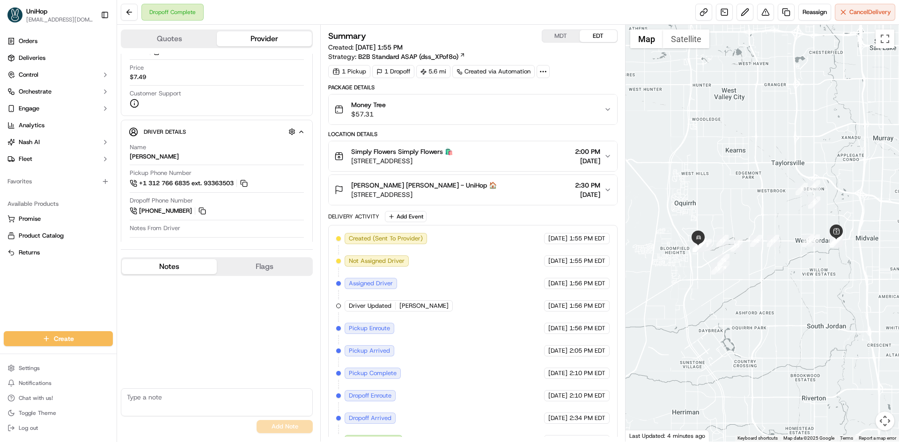
drag, startPoint x: 685, startPoint y: 239, endPoint x: 689, endPoint y: 249, distance: 10.9
click at [689, 249] on div at bounding box center [762, 233] width 274 height 417
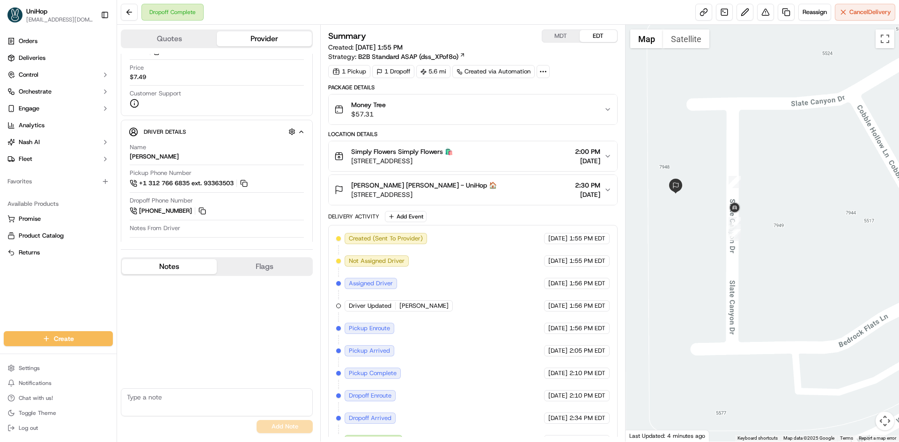
drag, startPoint x: 668, startPoint y: 226, endPoint x: 672, endPoint y: 230, distance: 5.3
click at [672, 230] on div at bounding box center [762, 233] width 274 height 417
click at [483, 197] on span "7948 Slate Canyon Dr C204, West Jordan, UT 84081, USA" at bounding box center [424, 194] width 146 height 9
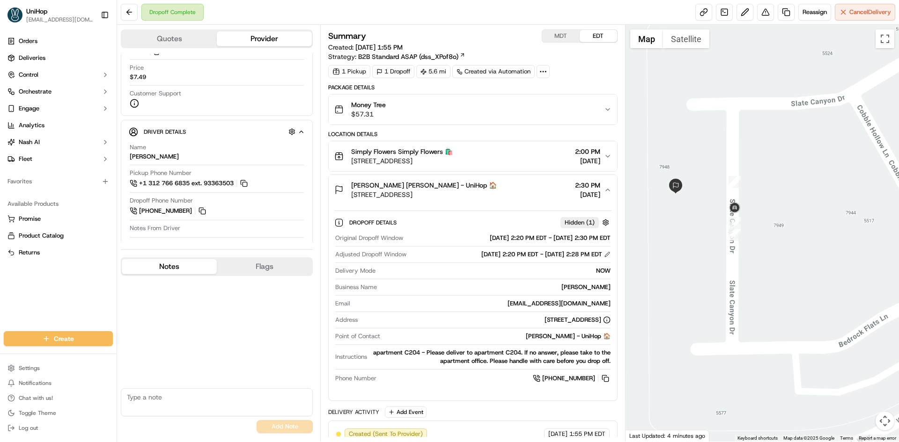
click at [484, 194] on span "7948 Slate Canyon Dr C204, West Jordan, UT 84081, USA" at bounding box center [424, 194] width 146 height 9
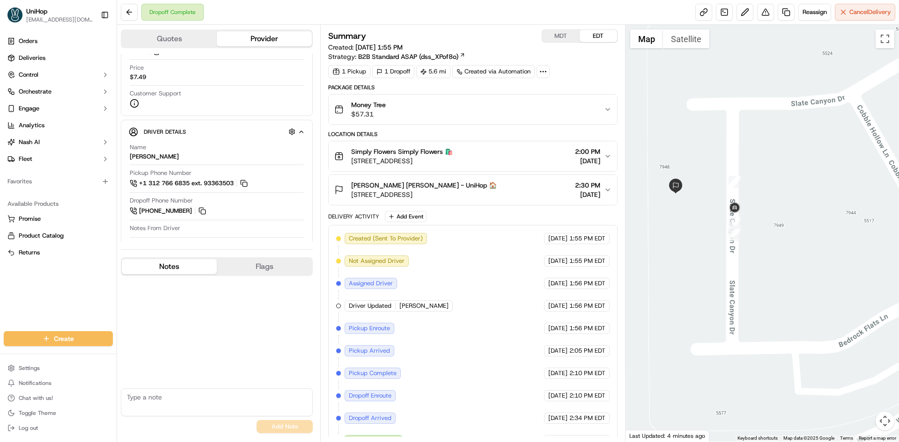
click at [497, 192] on span "7948 Slate Canyon Dr C204, West Jordan, UT 84081, USA" at bounding box center [424, 194] width 146 height 9
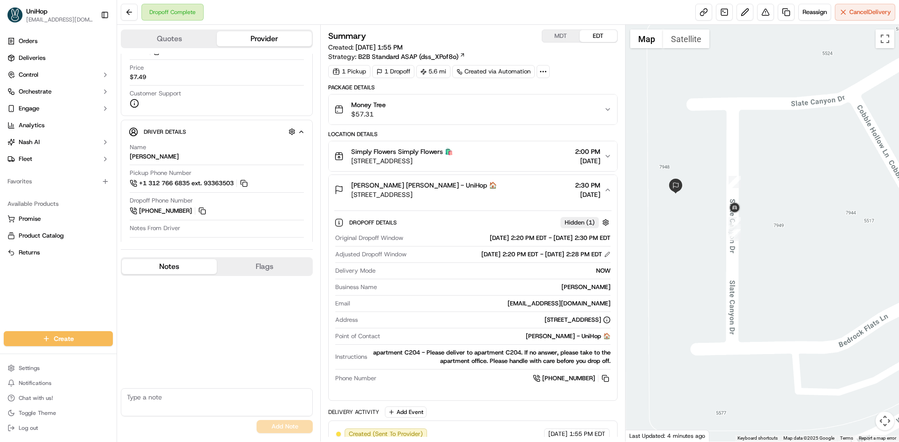
click at [497, 191] on span "7948 Slate Canyon Dr C204, West Jordan, UT 84081, USA" at bounding box center [424, 194] width 146 height 9
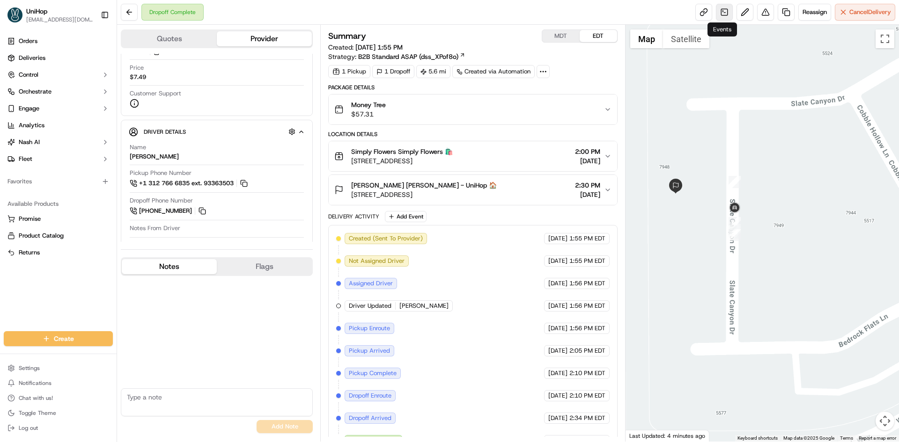
click at [725, 17] on link at bounding box center [724, 12] width 17 height 17
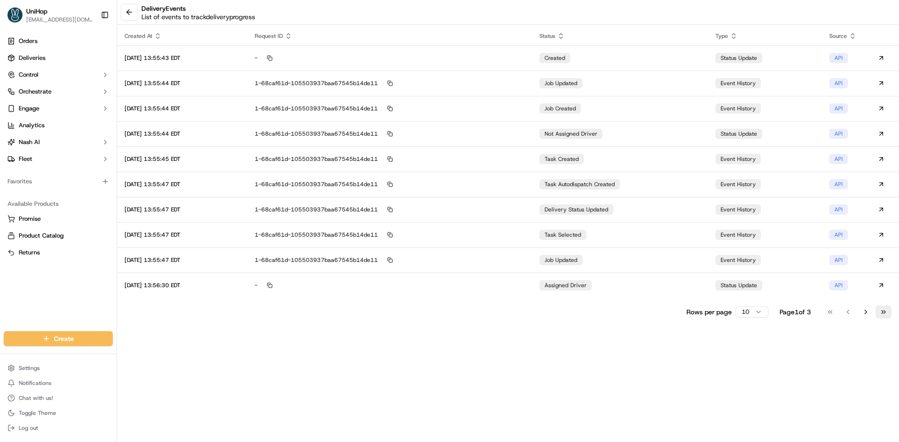
drag, startPoint x: 886, startPoint y: 315, endPoint x: 734, endPoint y: 277, distance: 155.9
click at [885, 314] on button "Go to last page" at bounding box center [883, 312] width 16 height 13
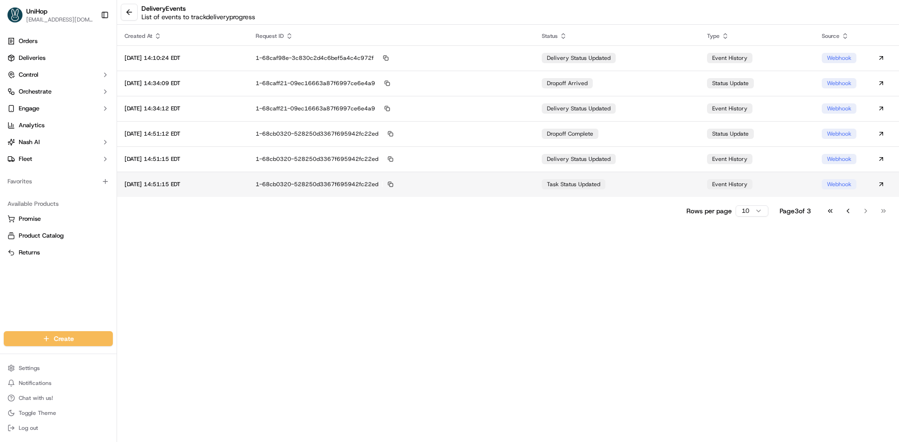
click at [560, 191] on td "task status updated" at bounding box center [616, 184] width 165 height 25
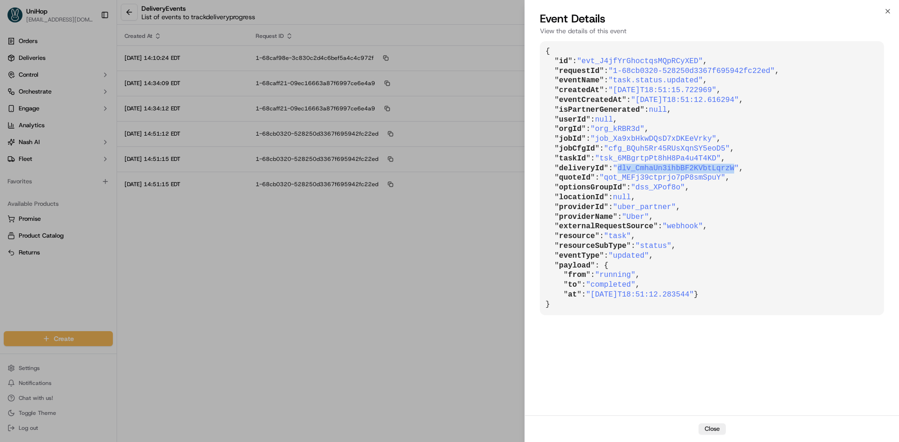
drag, startPoint x: 622, startPoint y: 171, endPoint x: 721, endPoint y: 170, distance: 99.2
click at [721, 170] on span ""dlv_CmhaUn3ihbBF2KVbtLqrzW"" at bounding box center [676, 168] width 126 height 8
copy span "dlv_CmhaUn3ihbBF2KVbtLqrzW"
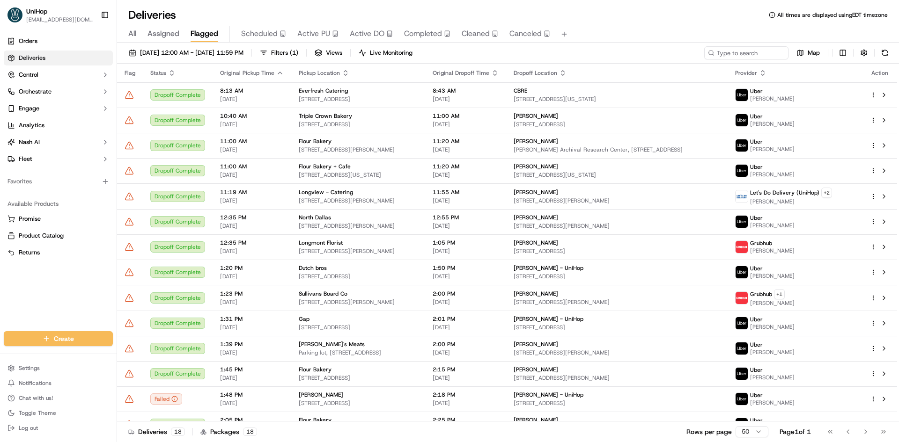
click at [0, 301] on div "Orders Deliveries Control Orchestrate Engage Analytics [PERSON_NAME] Fleet Favo…" at bounding box center [58, 177] width 117 height 294
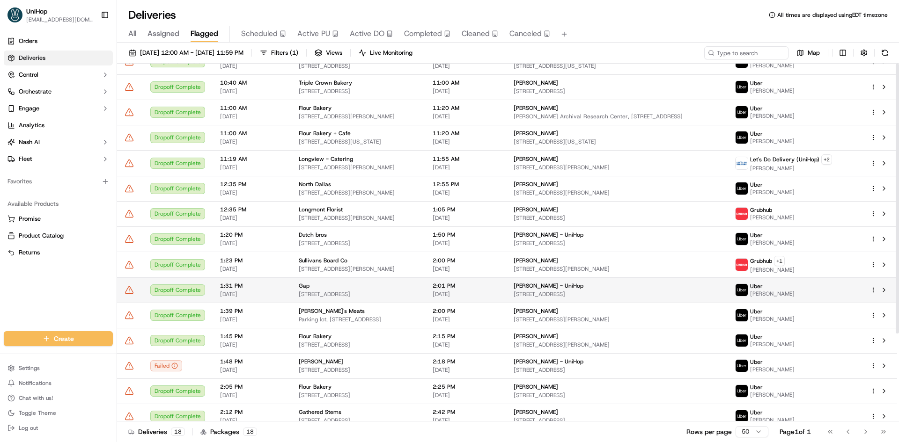
scroll to position [117, 0]
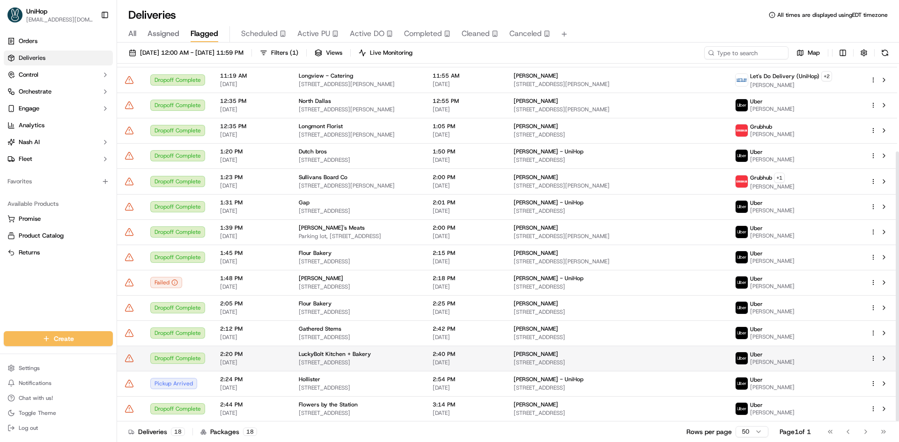
drag, startPoint x: 883, startPoint y: 410, endPoint x: 805, endPoint y: 368, distance: 89.2
click at [883, 410] on button at bounding box center [883, 408] width 11 height 11
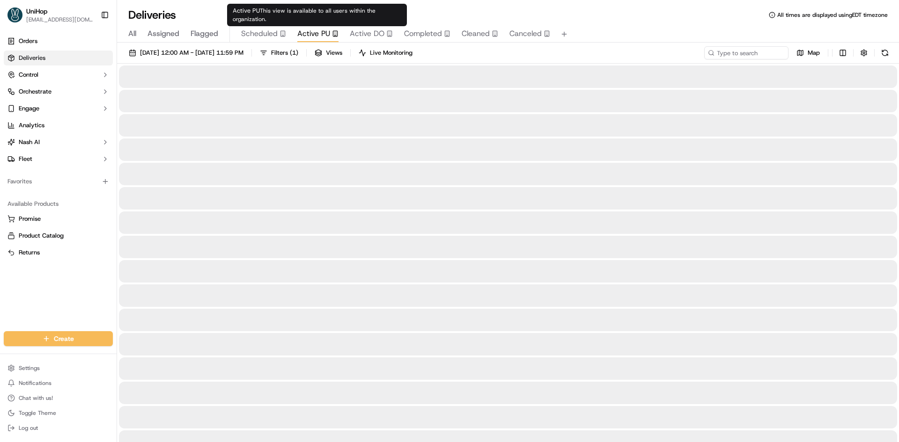
click at [306, 33] on span "Active PU" at bounding box center [313, 33] width 33 height 11
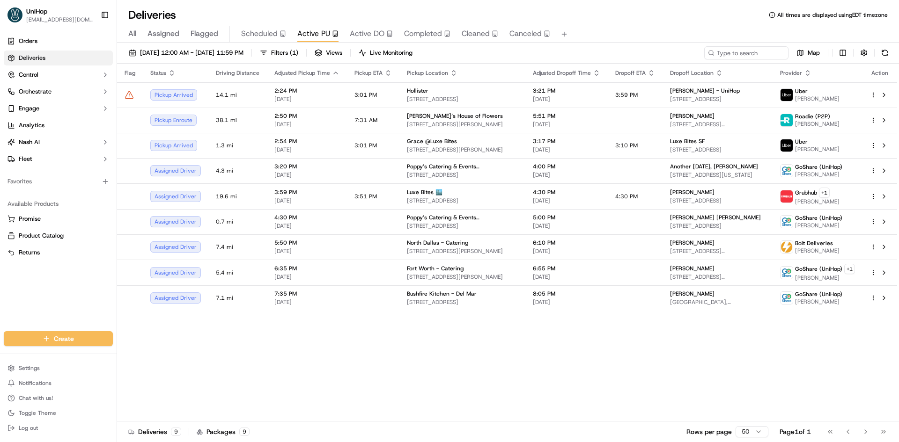
drag, startPoint x: 0, startPoint y: 307, endPoint x: 63, endPoint y: 167, distance: 153.8
click at [0, 306] on div "Orders Deliveries Control Orchestrate Engage Analytics Nash AI Fleet Favorites …" at bounding box center [58, 177] width 117 height 294
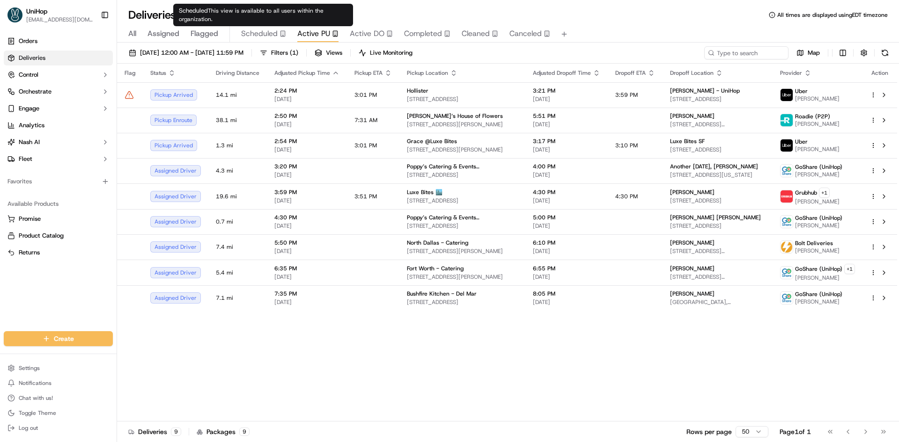
click at [207, 34] on span "Flagged" at bounding box center [204, 33] width 28 height 11
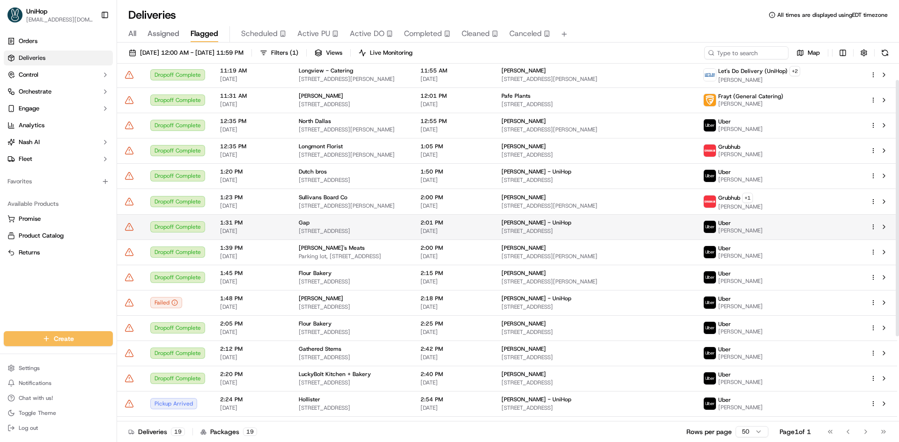
scroll to position [142, 0]
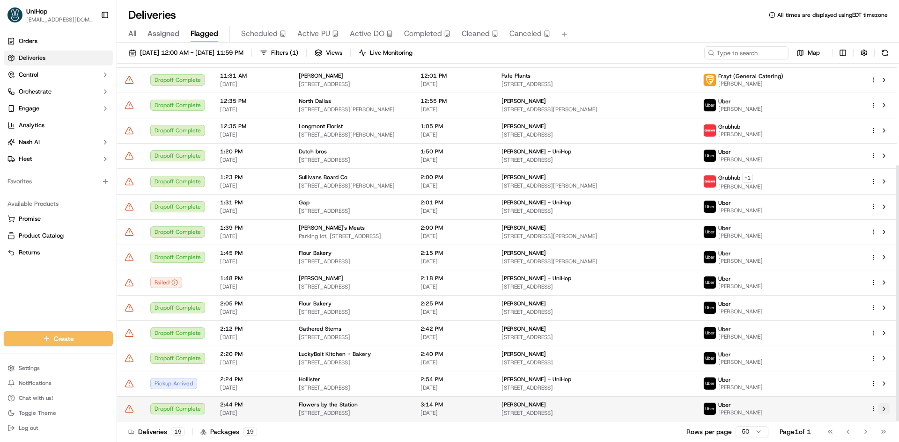
click at [881, 411] on button at bounding box center [883, 408] width 11 height 11
drag, startPoint x: 4, startPoint y: 283, endPoint x: 9, endPoint y: 281, distance: 4.9
click at [9, 281] on div "Orders Deliveries Control Orchestrate Engage Analytics Nash AI Fleet Favorites …" at bounding box center [58, 177] width 117 height 294
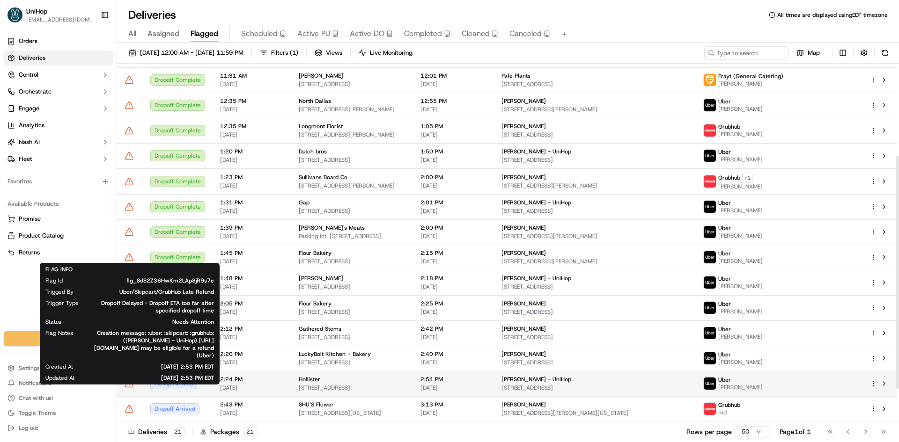
scroll to position [192, 0]
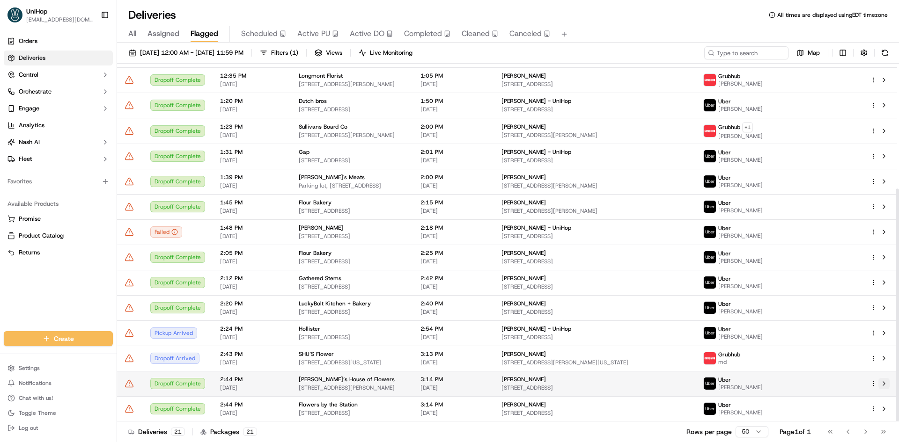
click at [883, 385] on button at bounding box center [883, 383] width 11 height 11
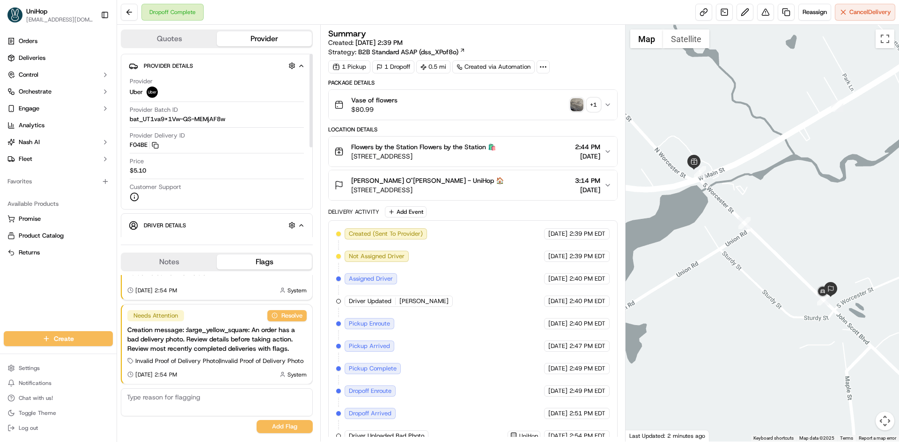
drag, startPoint x: 156, startPoint y: 266, endPoint x: 212, endPoint y: 162, distance: 117.9
click at [156, 266] on button "Notes" at bounding box center [169, 262] width 95 height 15
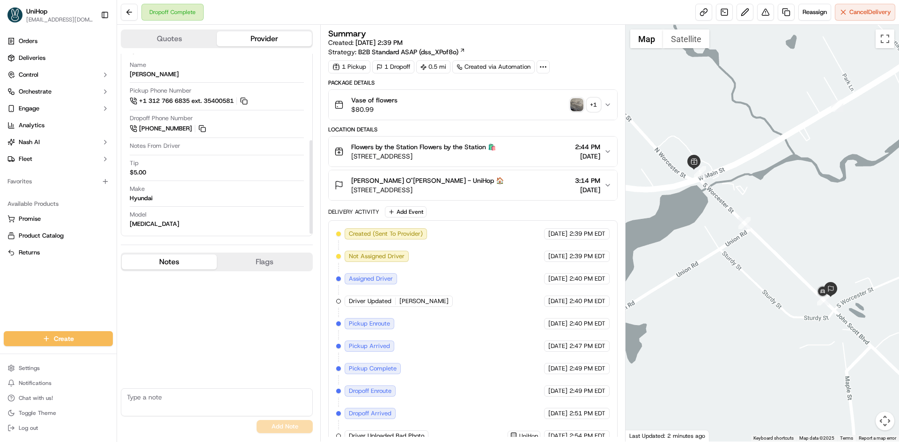
scroll to position [177, 0]
click at [578, 106] on img "button" at bounding box center [576, 104] width 13 height 13
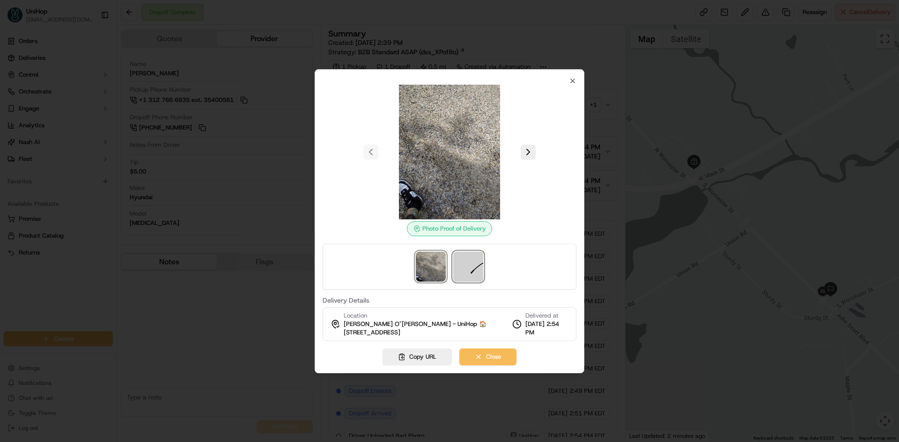
click at [467, 263] on img at bounding box center [468, 267] width 30 height 30
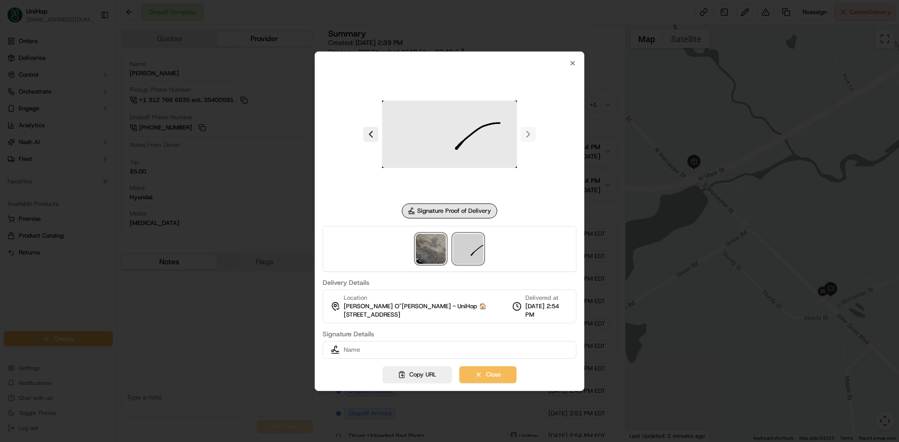
click at [433, 245] on img at bounding box center [431, 249] width 30 height 30
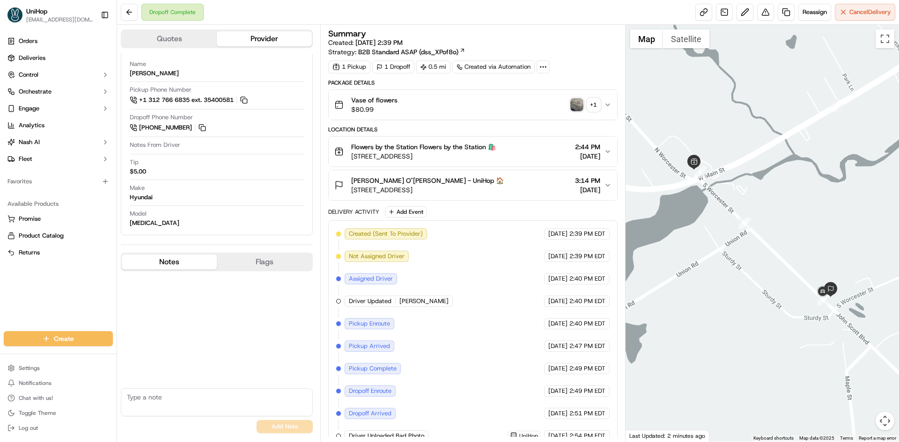
click at [512, 192] on div "[PERSON_NAME] O"[PERSON_NAME] - UniHop 🏠 [STREET_ADDRESS] 3:14 PM [DATE]" at bounding box center [468, 185] width 269 height 19
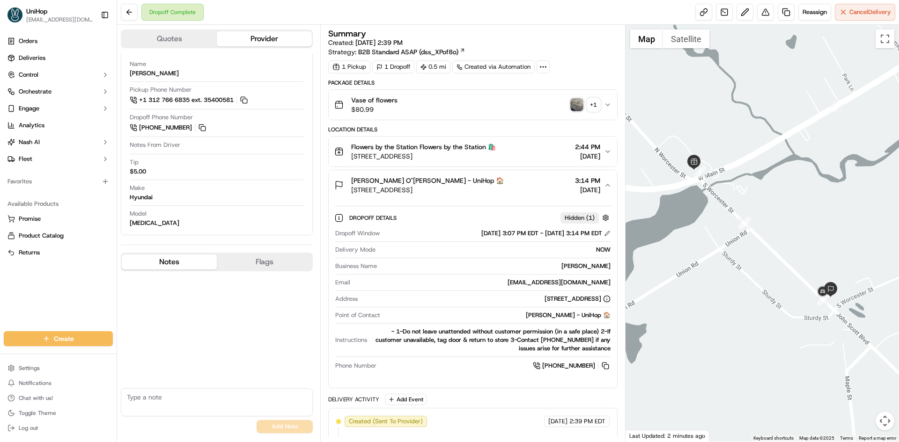
click at [512, 191] on div "[PERSON_NAME] O"[PERSON_NAME] - UniHop 🏠 [STREET_ADDRESS] 3:14 PM [DATE]" at bounding box center [468, 185] width 269 height 19
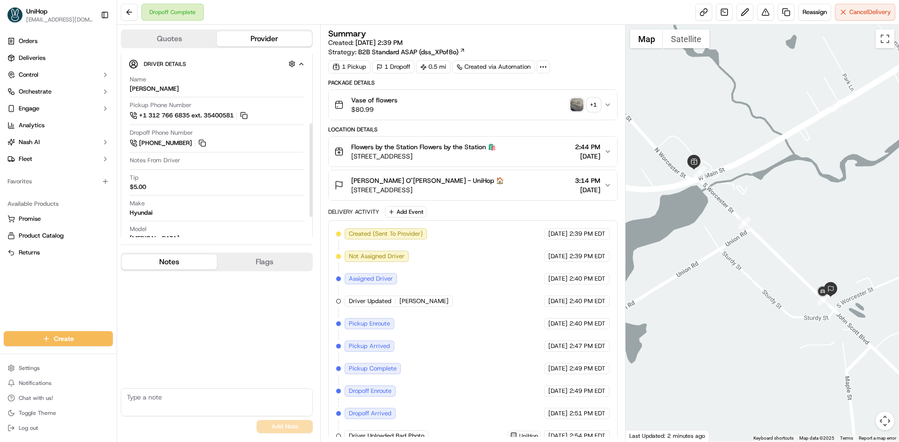
scroll to position [130, 0]
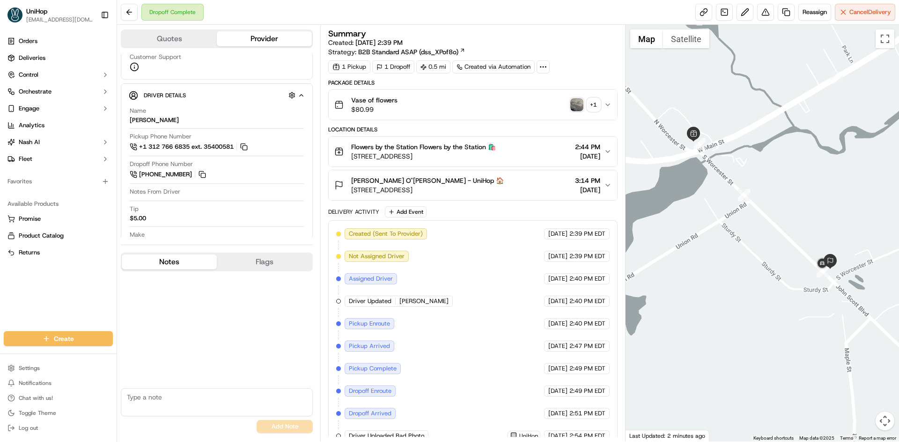
click at [796, 240] on div at bounding box center [762, 233] width 274 height 417
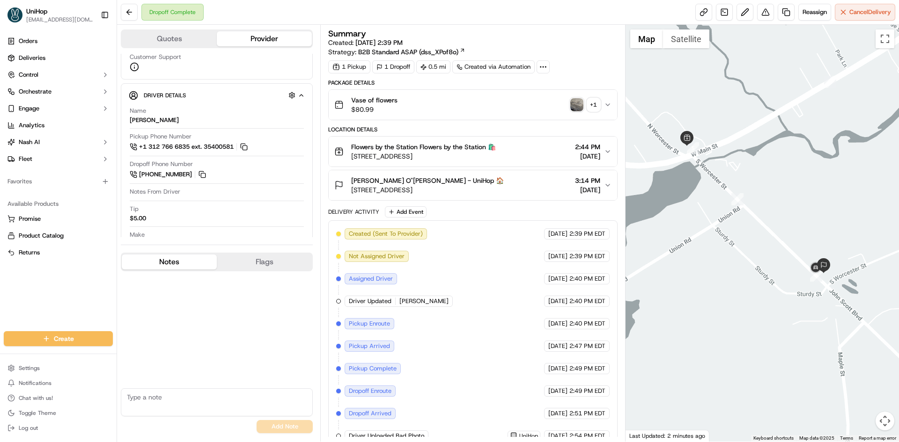
drag, startPoint x: 800, startPoint y: 241, endPoint x: 793, endPoint y: 245, distance: 8.8
click at [793, 245] on div at bounding box center [762, 233] width 274 height 417
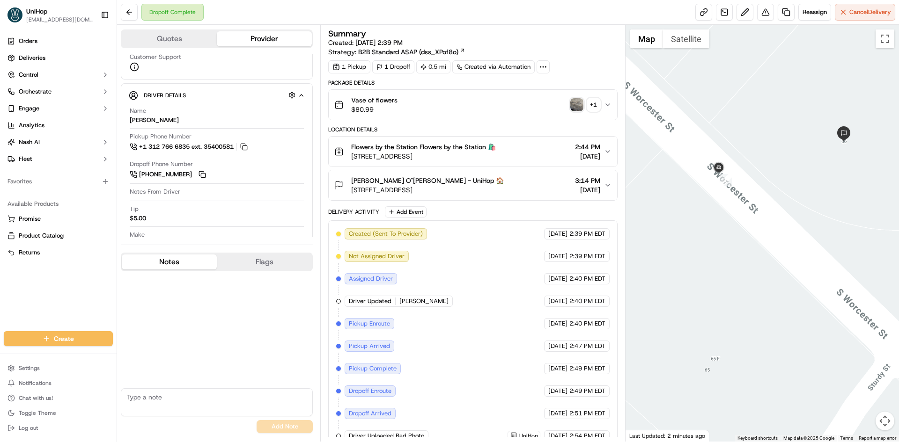
drag, startPoint x: 807, startPoint y: 183, endPoint x: 787, endPoint y: 156, distance: 33.0
click at [805, 183] on div at bounding box center [762, 233] width 274 height 417
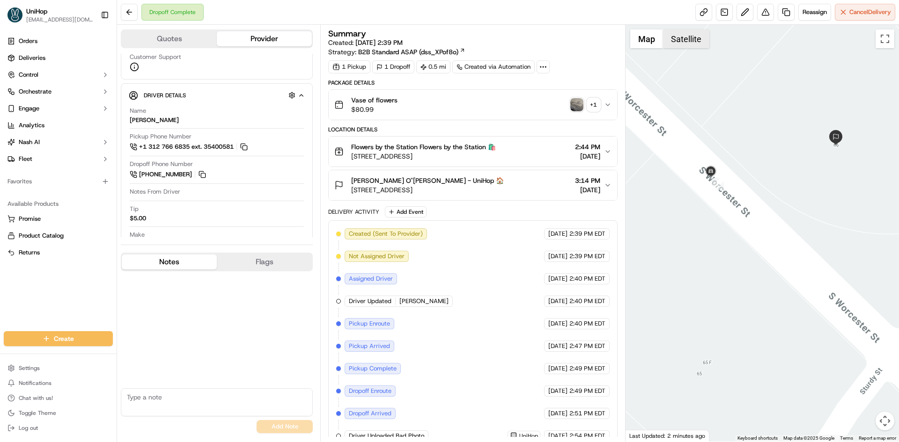
click at [695, 40] on button "Satellite" at bounding box center [686, 38] width 46 height 19
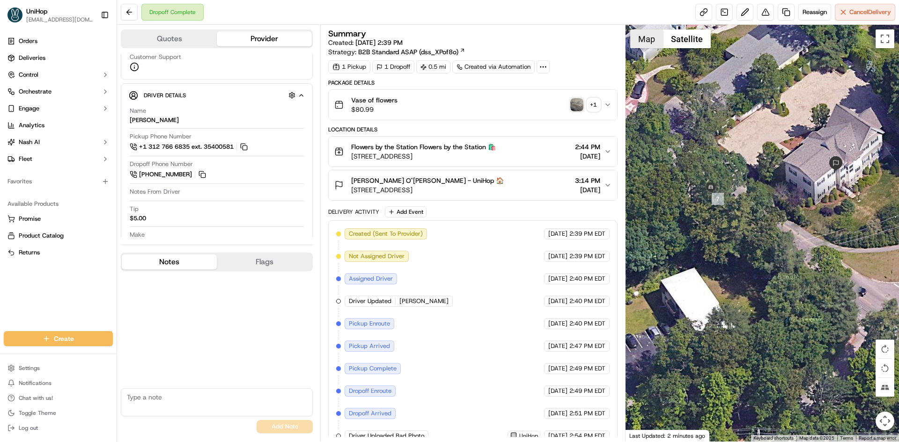
click at [638, 48] on button "Map" at bounding box center [646, 38] width 33 height 19
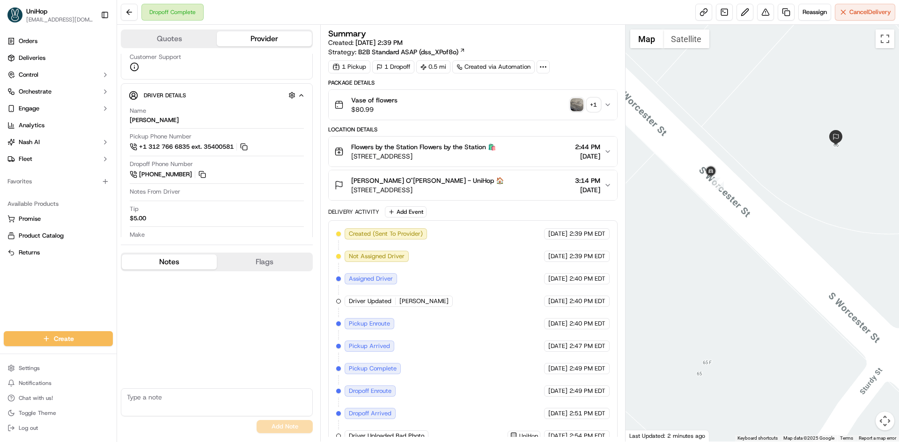
click at [571, 108] on img "button" at bounding box center [576, 104] width 13 height 13
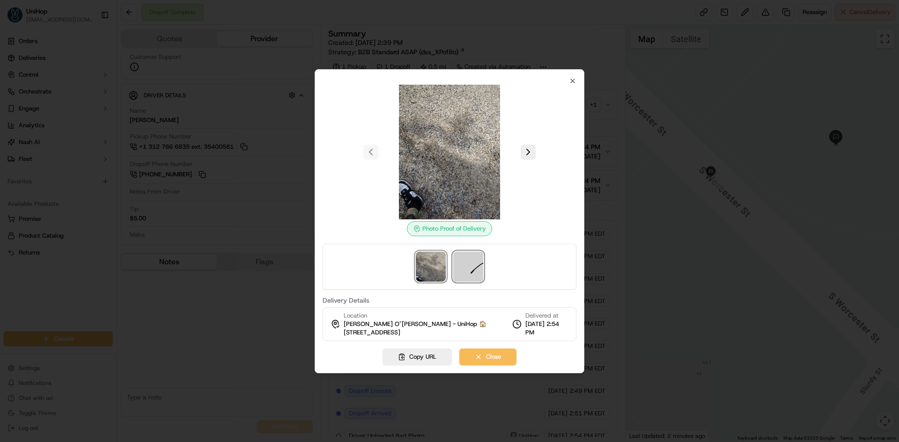
click at [473, 266] on img at bounding box center [468, 267] width 30 height 30
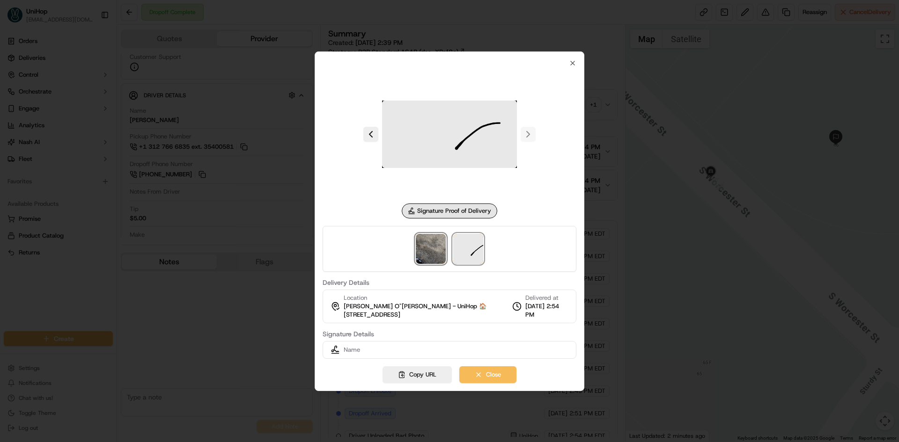
click at [427, 256] on img at bounding box center [431, 249] width 30 height 30
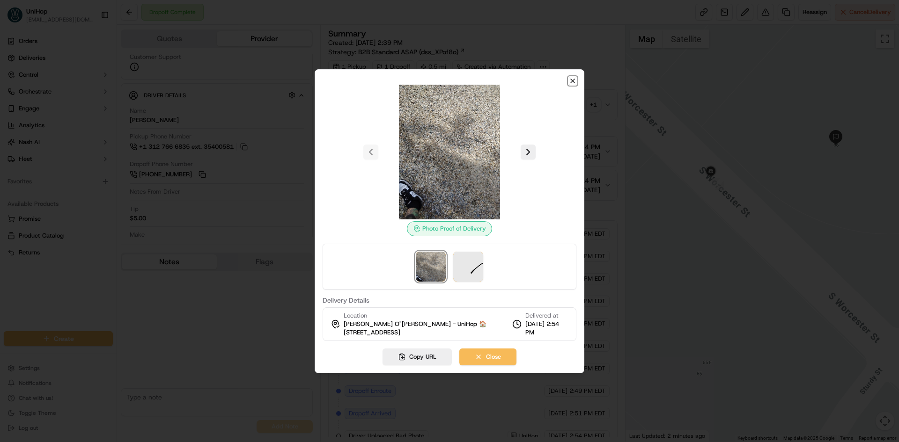
click at [573, 81] on icon "button" at bounding box center [573, 81] width 4 height 4
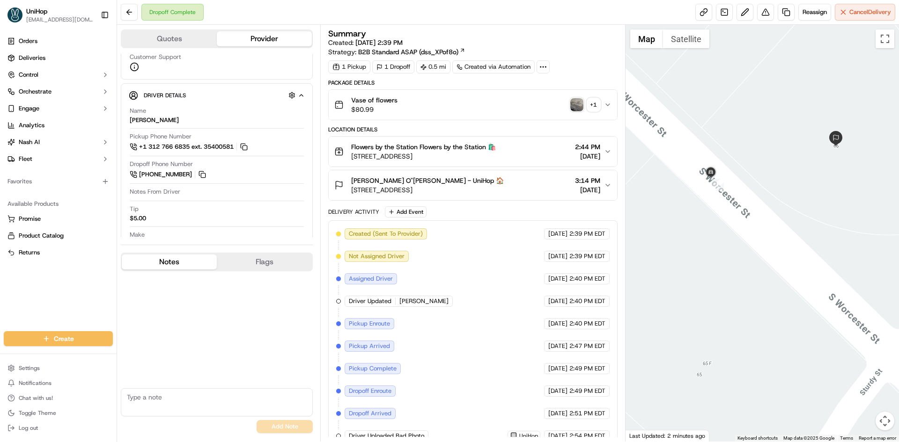
drag, startPoint x: 742, startPoint y: 126, endPoint x: 742, endPoint y: 144, distance: 17.8
click at [742, 144] on div at bounding box center [762, 233] width 274 height 417
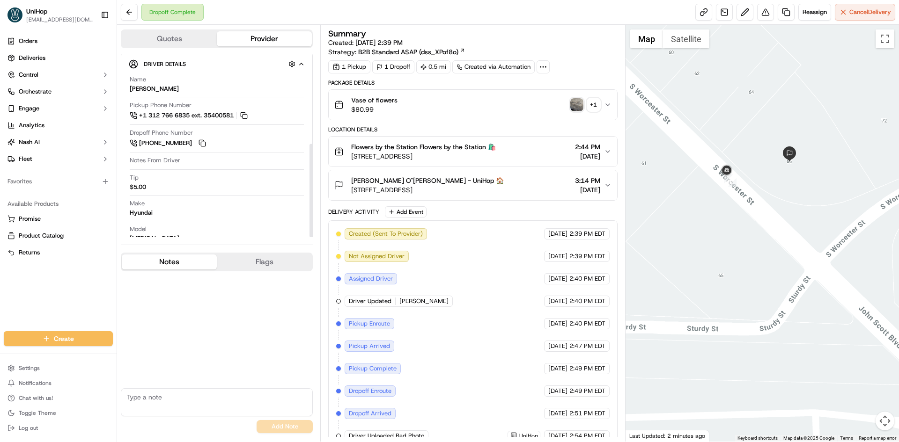
scroll to position [177, 0]
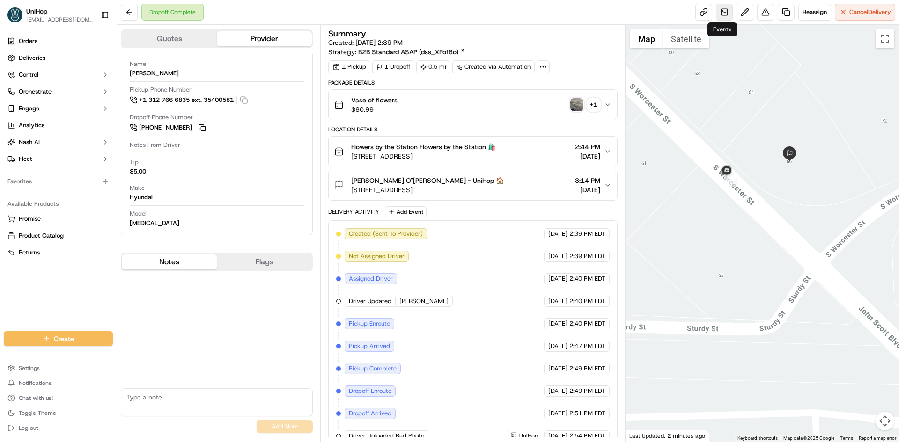
click at [716, 10] on link at bounding box center [724, 12] width 17 height 17
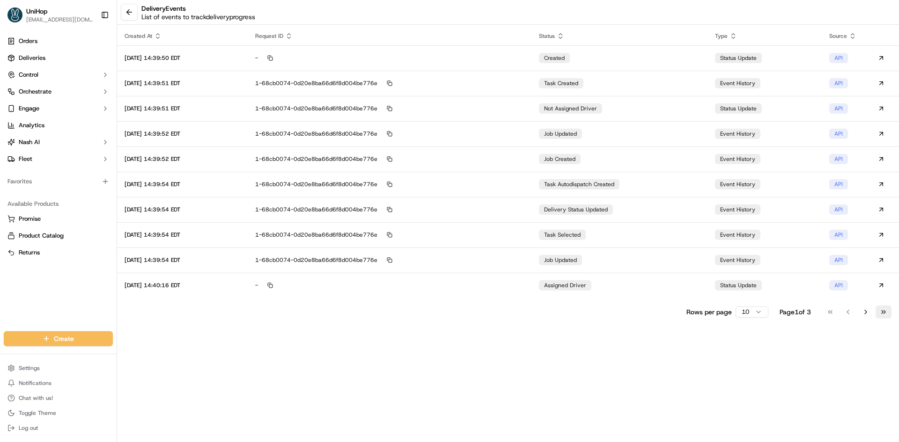
click at [890, 313] on button "Go to last page" at bounding box center [883, 312] width 16 height 13
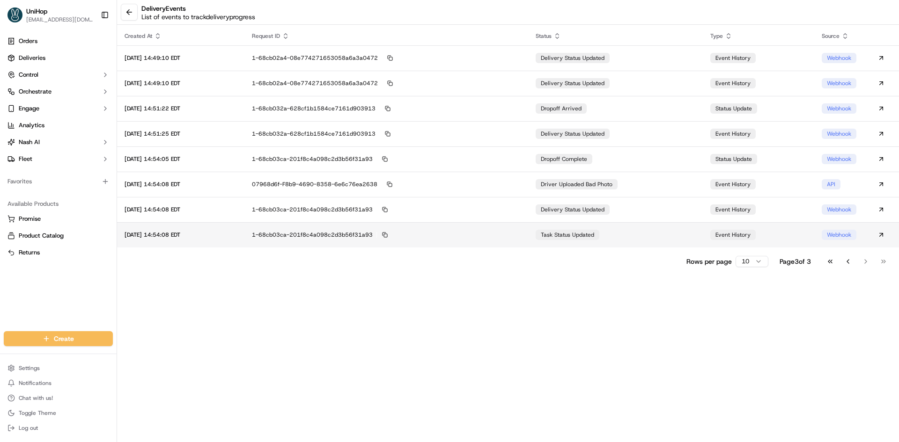
click at [674, 240] on td "task status updated" at bounding box center [615, 234] width 175 height 25
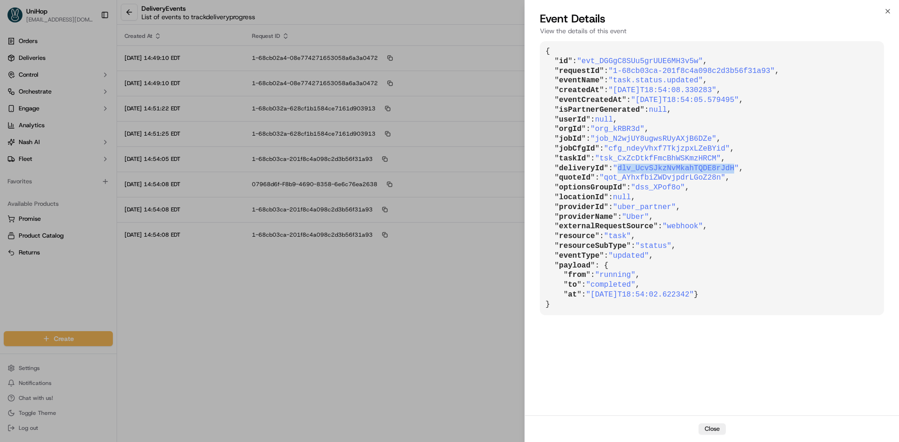
drag, startPoint x: 617, startPoint y: 168, endPoint x: 720, endPoint y: 167, distance: 103.4
click at [720, 167] on span ""dlv_UcvSJkzNvMkahTQDE8rJdH"" at bounding box center [676, 168] width 126 height 8
copy span "dlv_UcvSJkzNvMkahTQDE8rJdH"
